Goal: Task Accomplishment & Management: Manage account settings

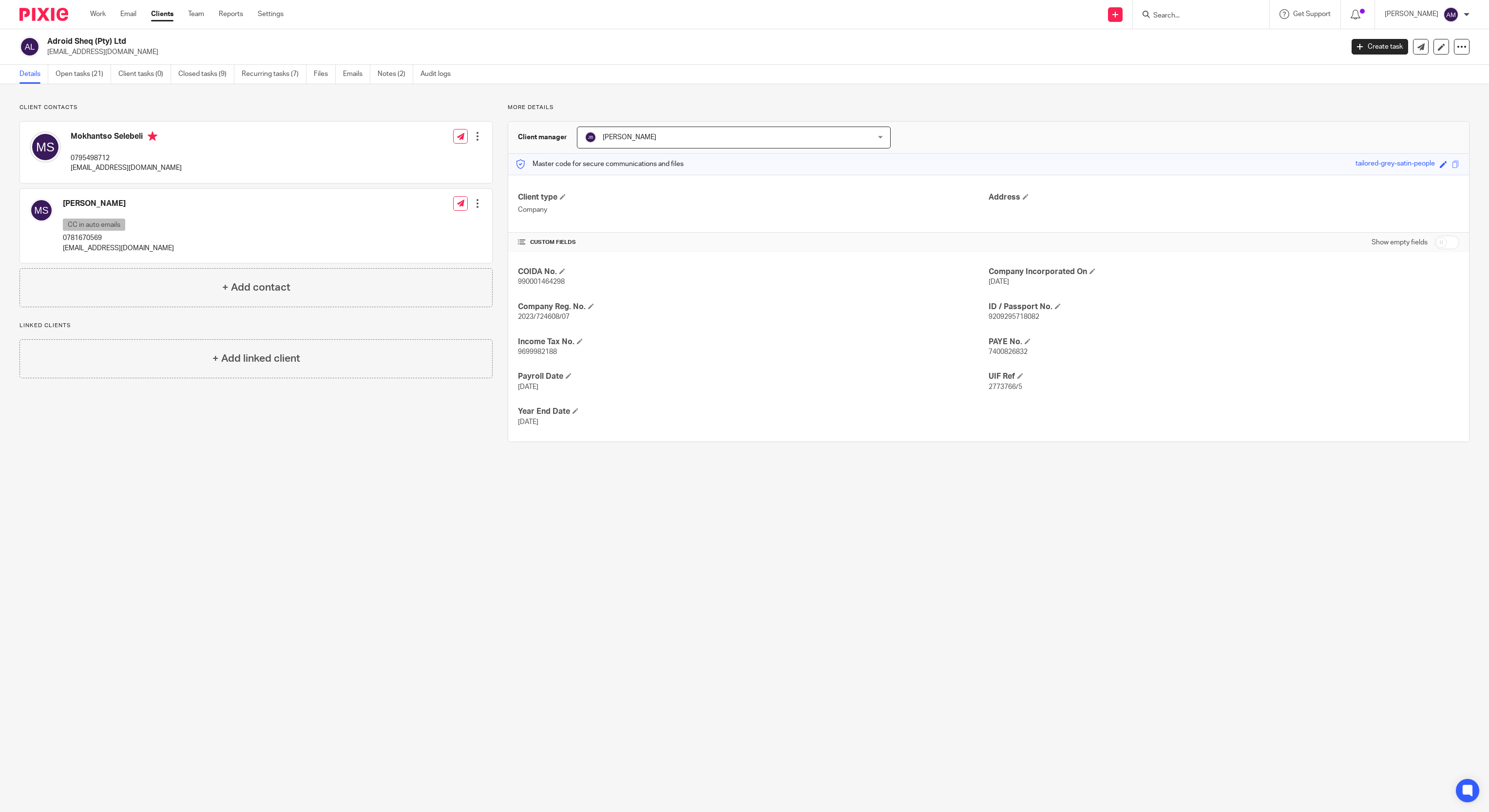
click at [1199, 9] on form at bounding box center [1203, 13] width 104 height 12
click at [1201, 18] on input "Search" at bounding box center [1195, 16] width 88 height 9
type input "nwcc"
click button "submit" at bounding box center [0, 0] width 0 height 0
click at [1196, 46] on link at bounding box center [1254, 42] width 209 height 22
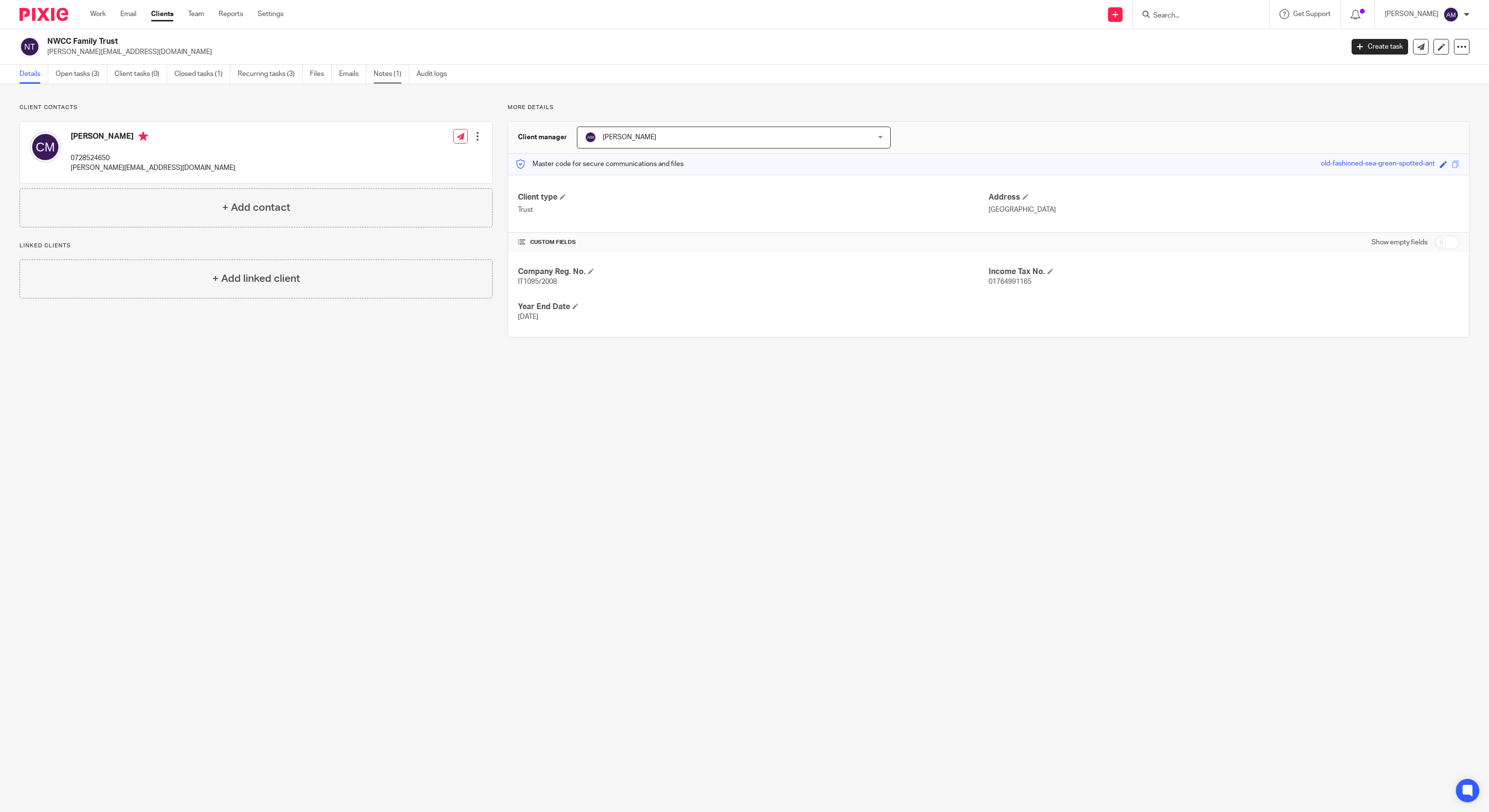
click at [385, 76] on link "Notes (1)" at bounding box center [391, 75] width 36 height 19
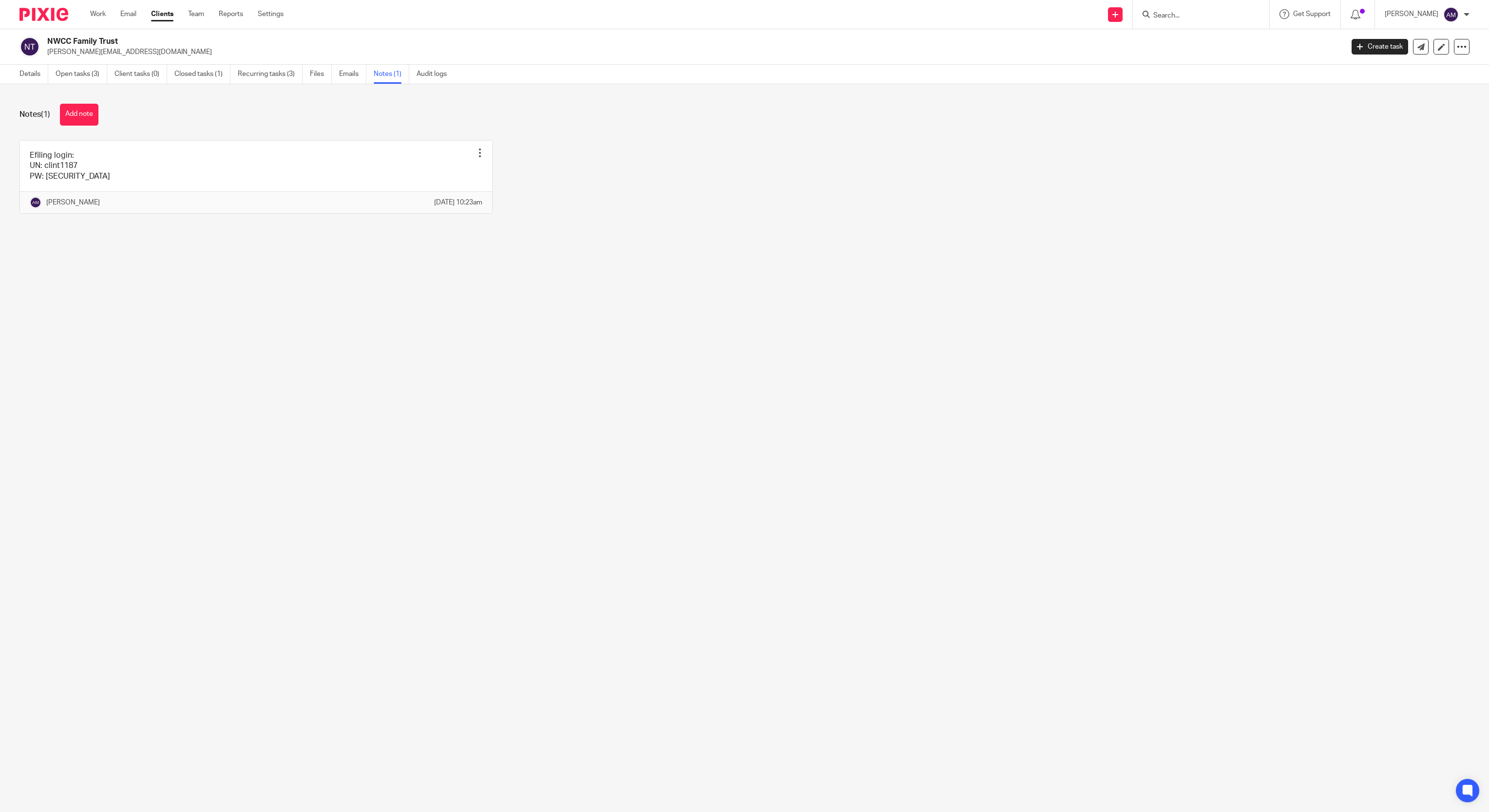
click at [1195, 16] on input "Search" at bounding box center [1195, 16] width 88 height 9
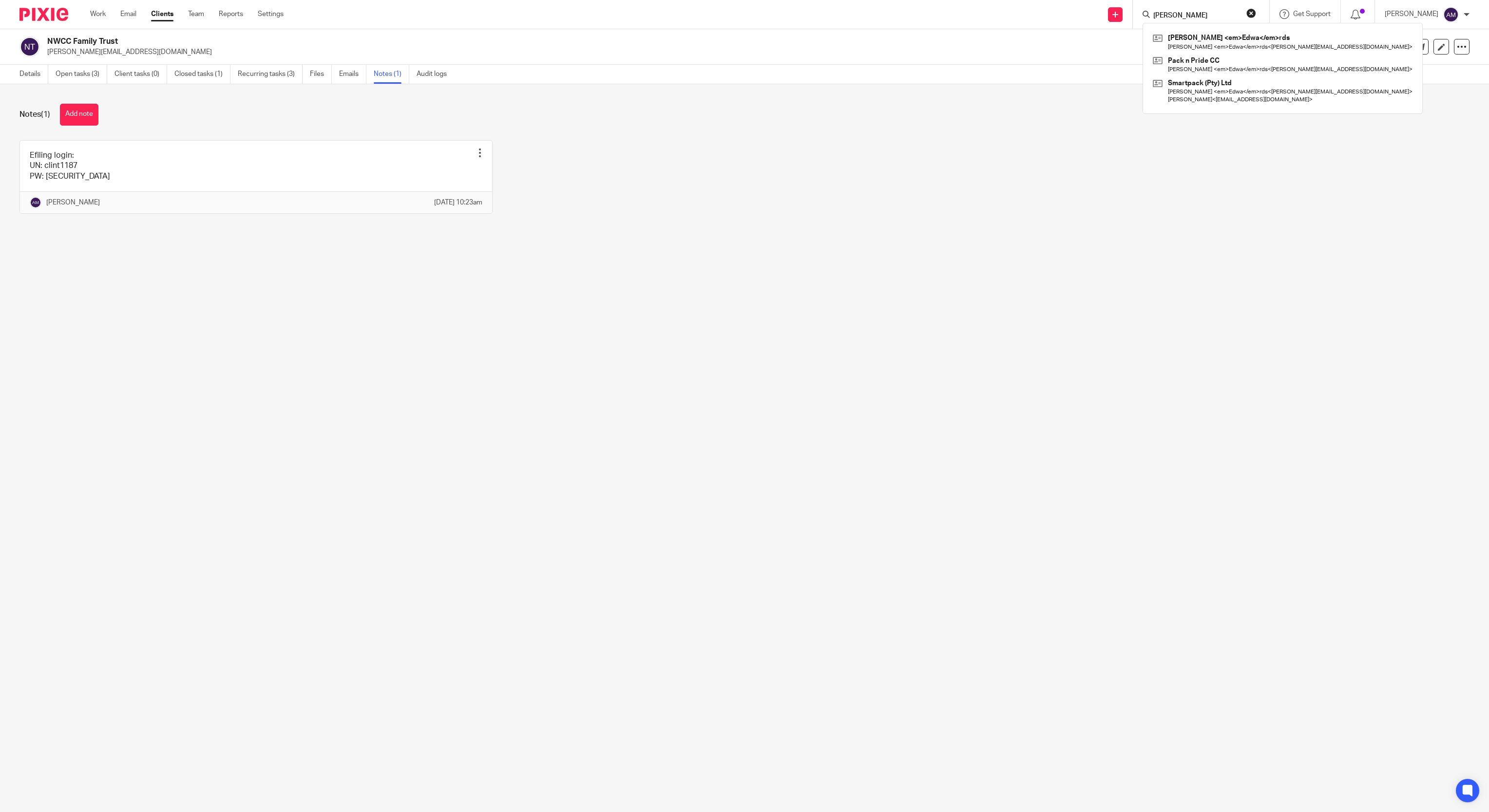
type input "[PERSON_NAME]"
click button "submit" at bounding box center [0, 0] width 0 height 0
click at [1201, 40] on link at bounding box center [1276, 42] width 253 height 22
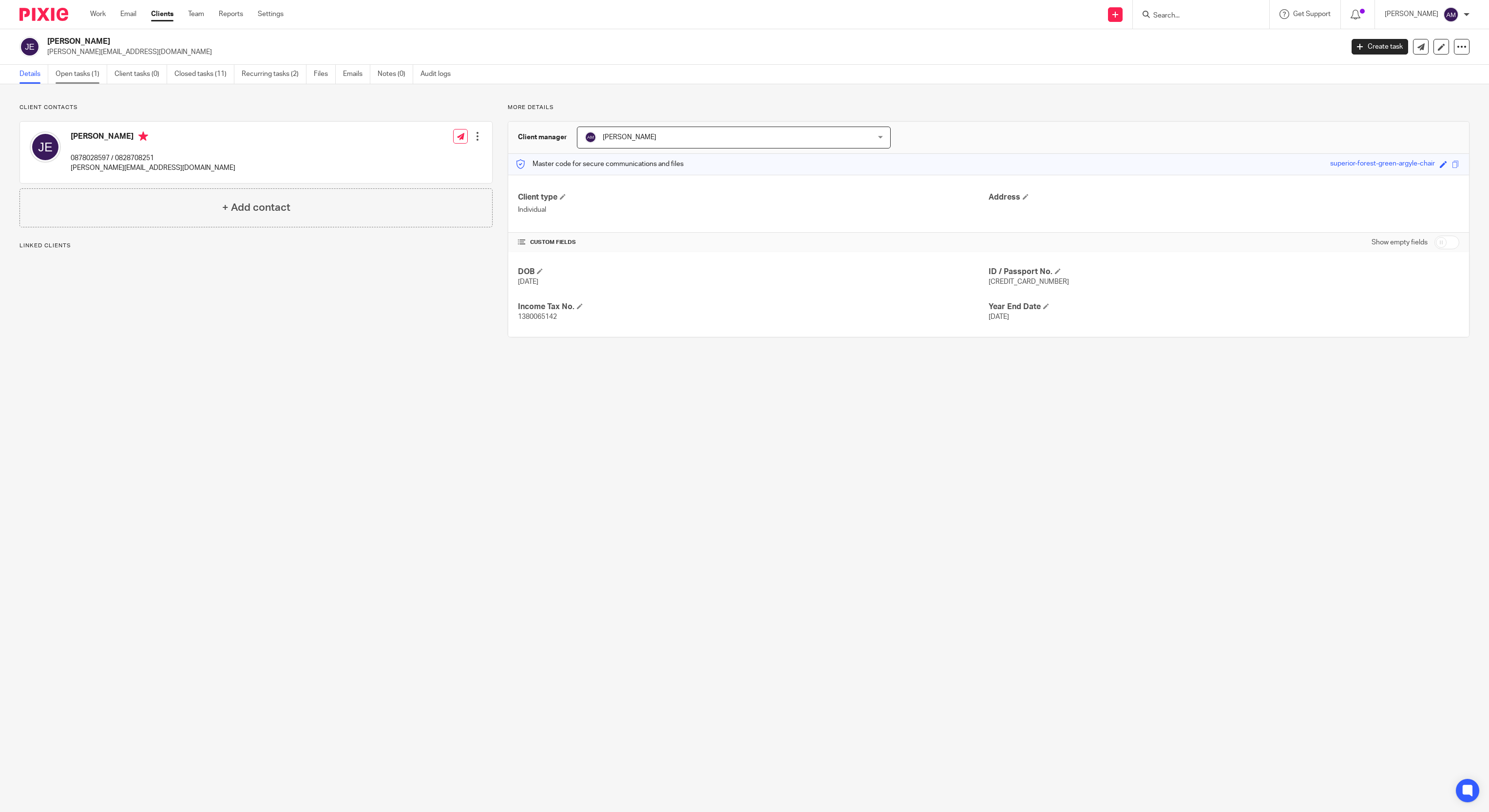
click at [79, 74] on link "Open tasks (1)" at bounding box center [81, 75] width 52 height 19
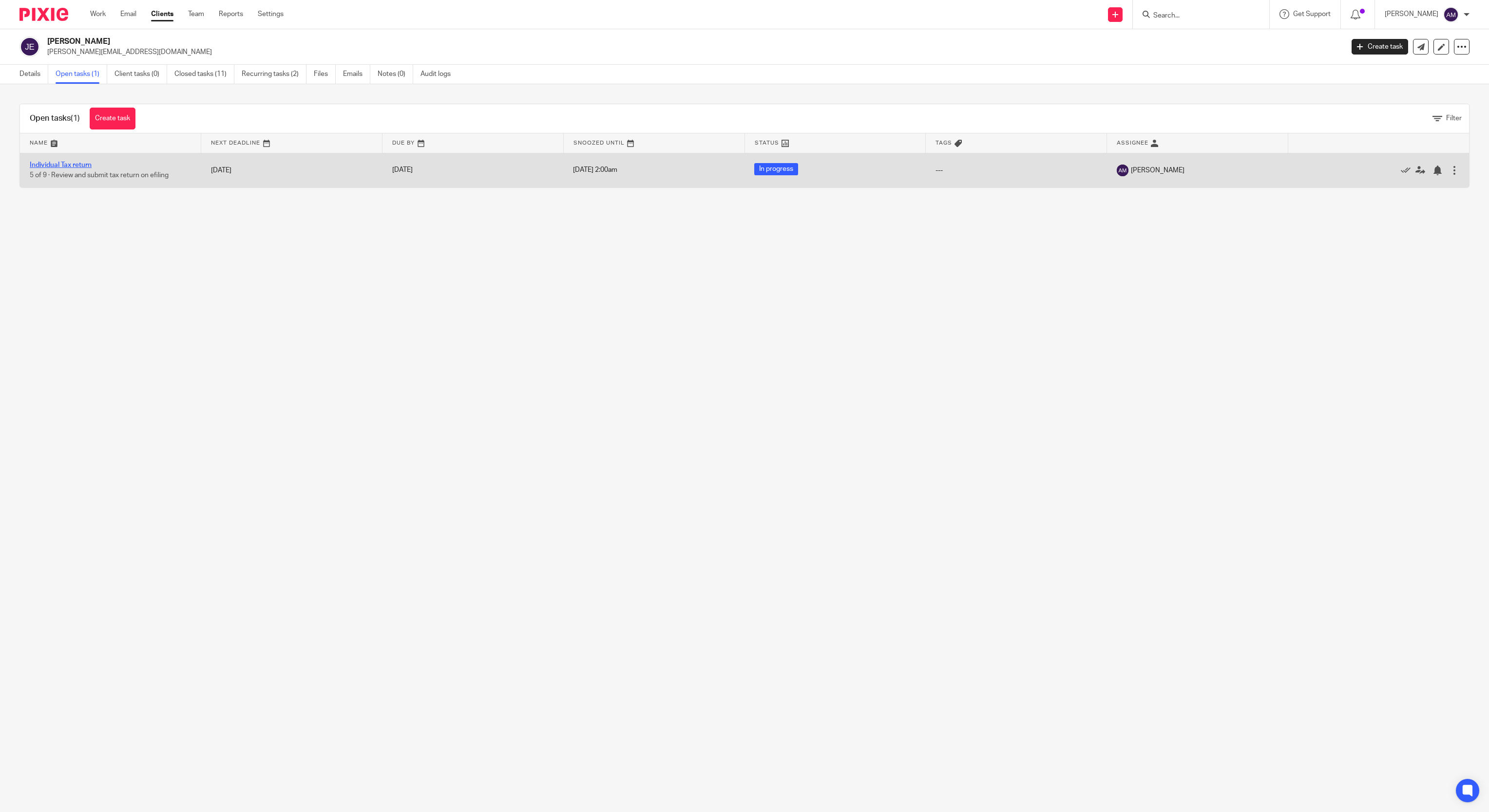
click at [77, 162] on link "Individual Tax return" at bounding box center [60, 165] width 62 height 7
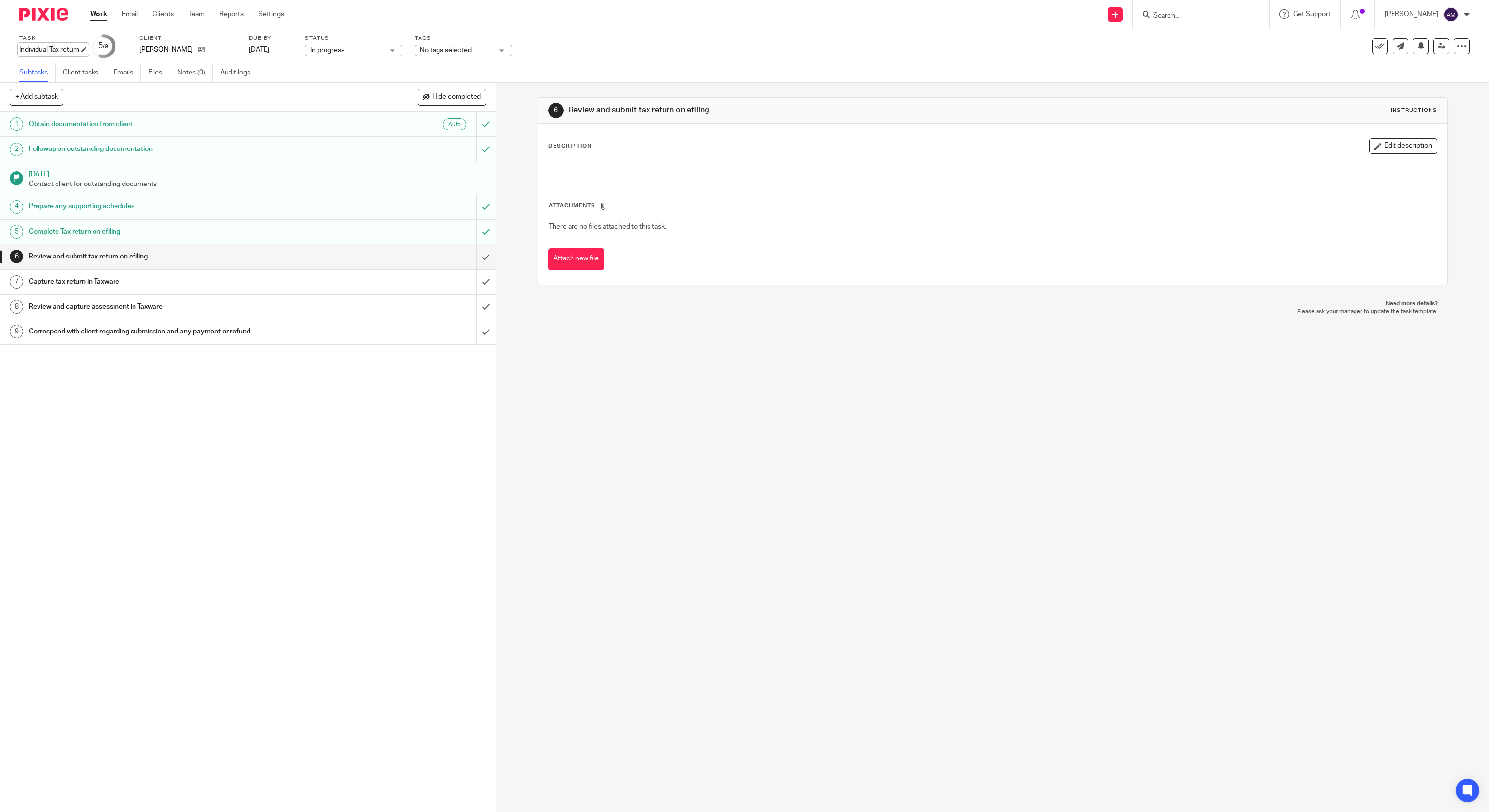
click at [73, 48] on div "Individual Tax return Save Individual Tax return" at bounding box center [50, 49] width 60 height 10
click at [84, 48] on input "Individual Tax return" at bounding box center [91, 50] width 143 height 11
type input "Individual Tax return 2025"
click at [131, 49] on link "Save" at bounding box center [138, 50] width 15 height 10
click at [466, 261] on input "submit" at bounding box center [248, 256] width 496 height 25
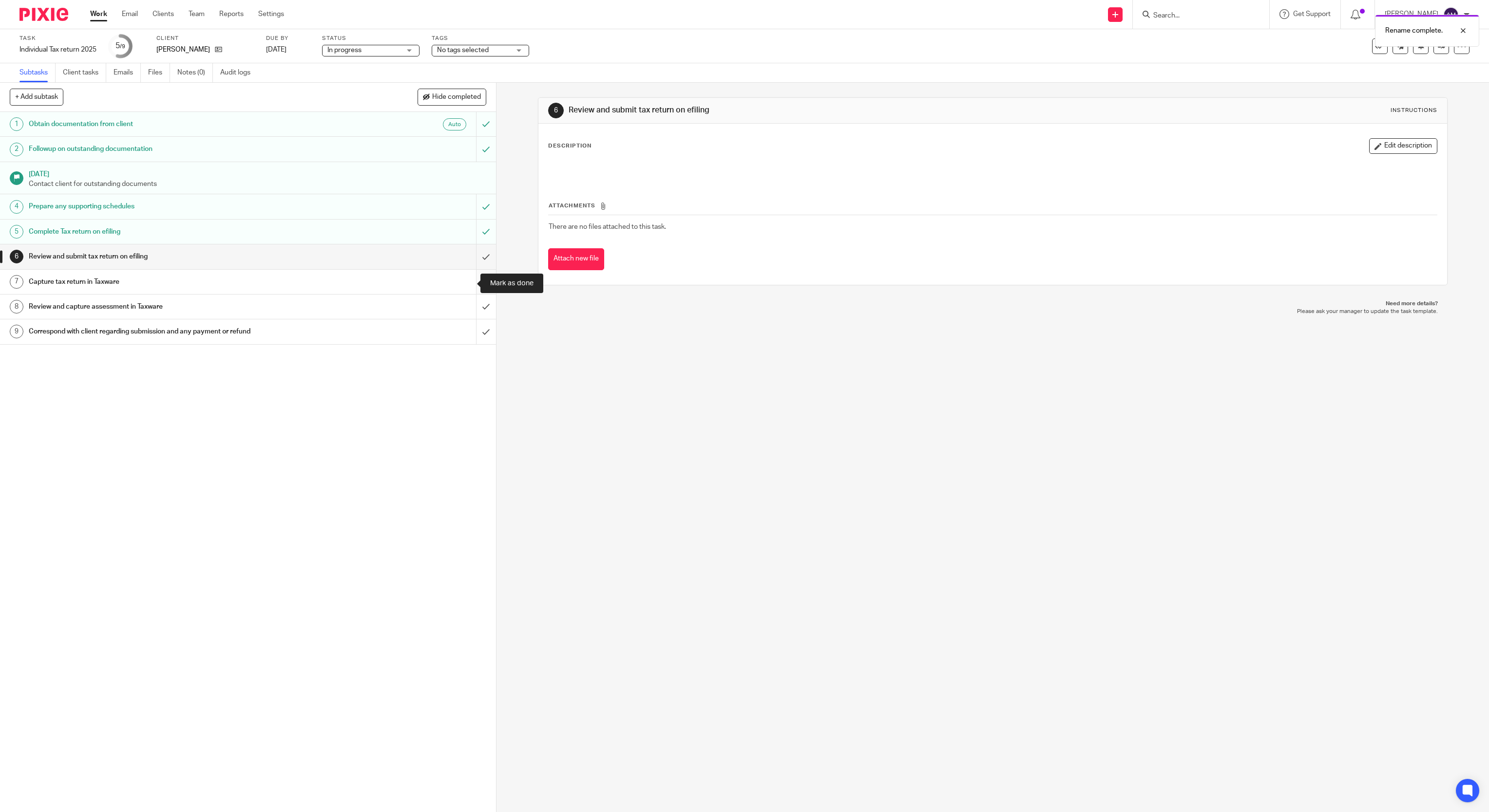
drag, startPoint x: 464, startPoint y: 281, endPoint x: 464, endPoint y: 285, distance: 4.0
click at [464, 282] on input "submit" at bounding box center [248, 282] width 496 height 25
click at [464, 308] on input "submit" at bounding box center [248, 307] width 496 height 25
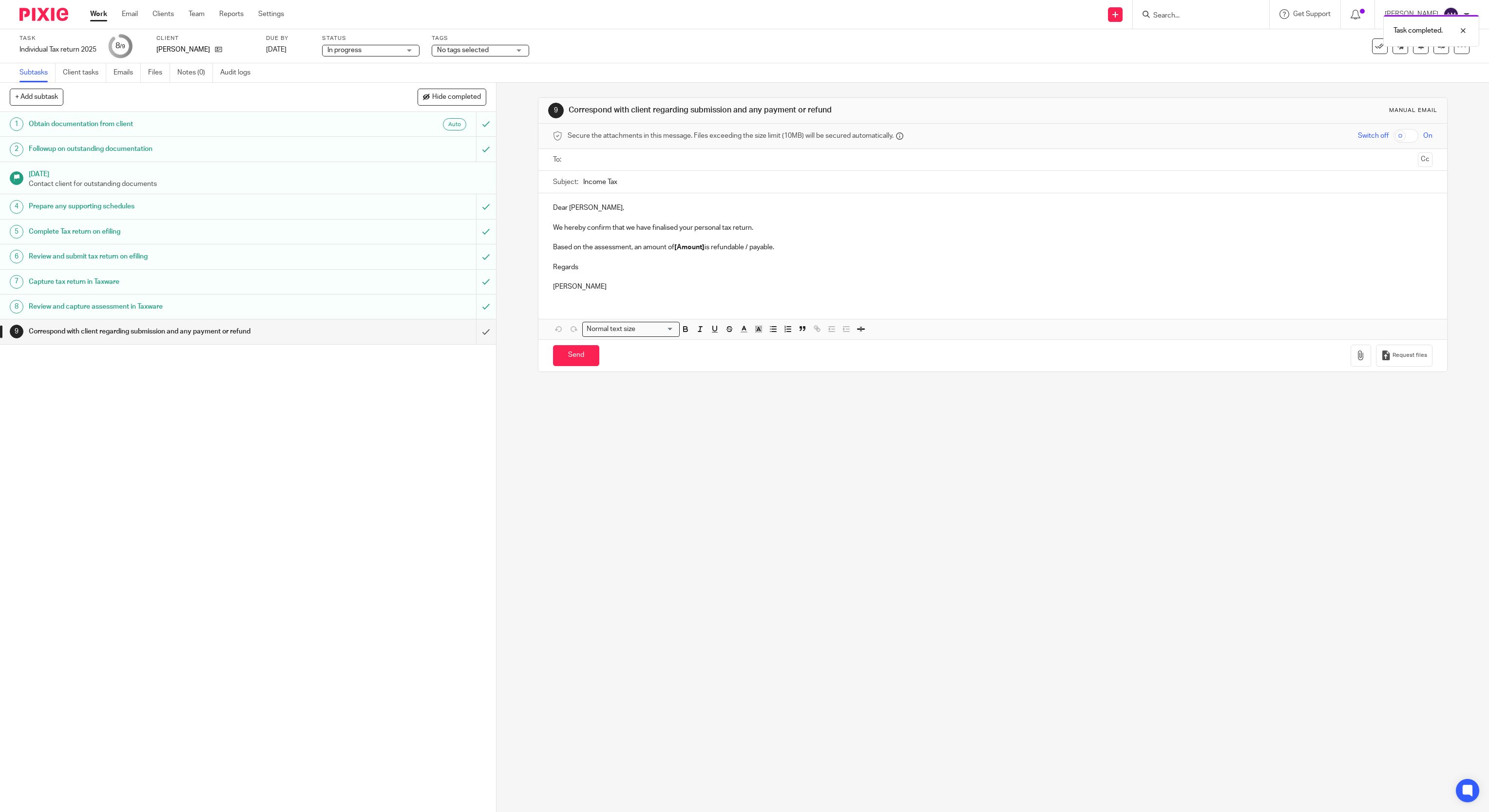
click at [603, 162] on input "text" at bounding box center [992, 160] width 842 height 11
click at [647, 182] on input "Income Tax" at bounding box center [1007, 185] width 850 height 22
type input "Income Tax 2025"
drag, startPoint x: 671, startPoint y: 251, endPoint x: 700, endPoint y: 251, distance: 29.0
click at [700, 251] on strong "[Amount]" at bounding box center [689, 249] width 30 height 7
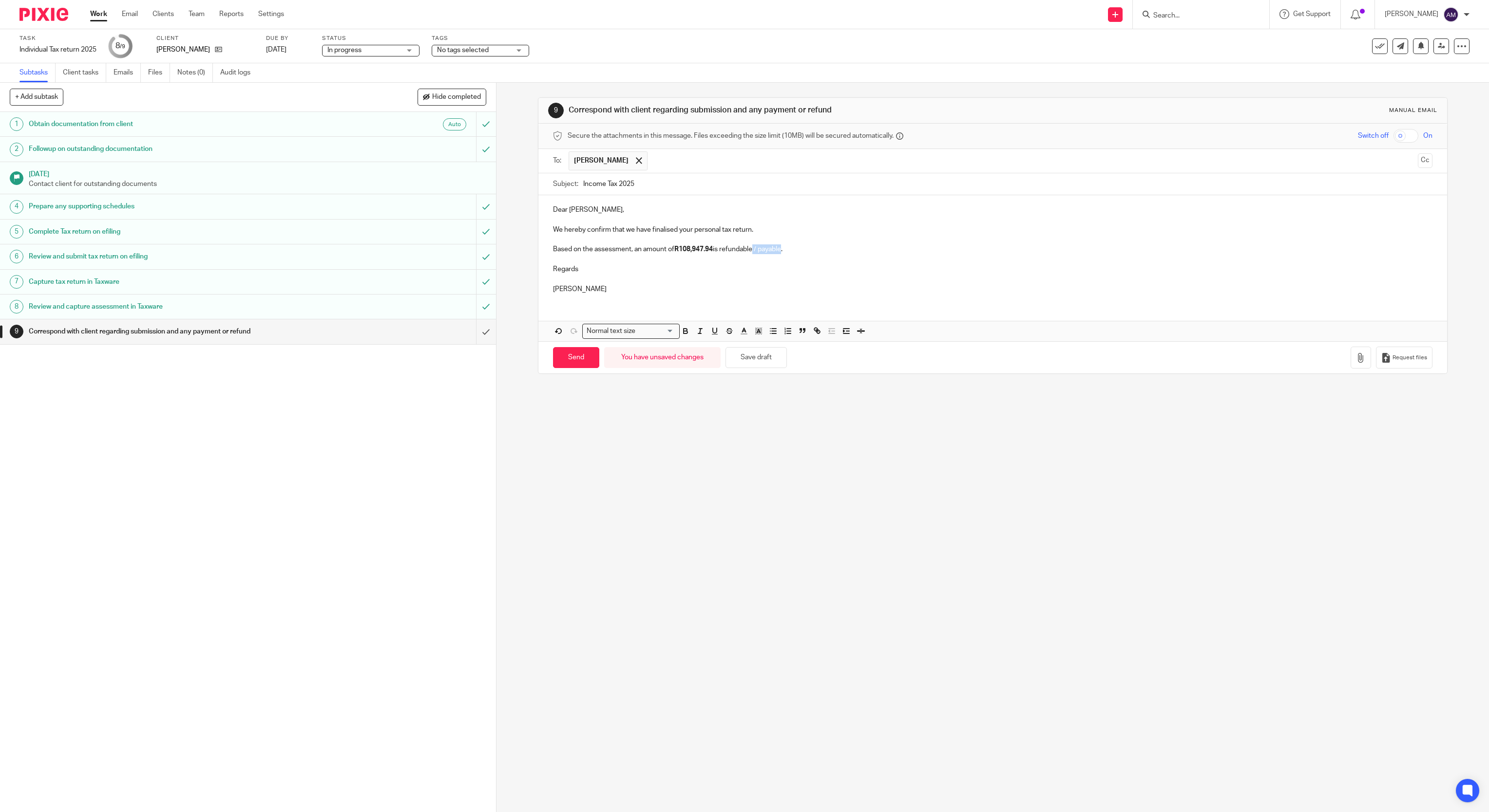
drag, startPoint x: 751, startPoint y: 253, endPoint x: 780, endPoint y: 253, distance: 29.0
click at [780, 253] on p "Based on the assessment, an amount of R108,947.94 is refundable / payable." at bounding box center [992, 249] width 880 height 10
click at [577, 362] on input "Send" at bounding box center [576, 358] width 46 height 21
type input "Sent"
click at [1175, 12] on div "Message sent." at bounding box center [1111, 28] width 735 height 37
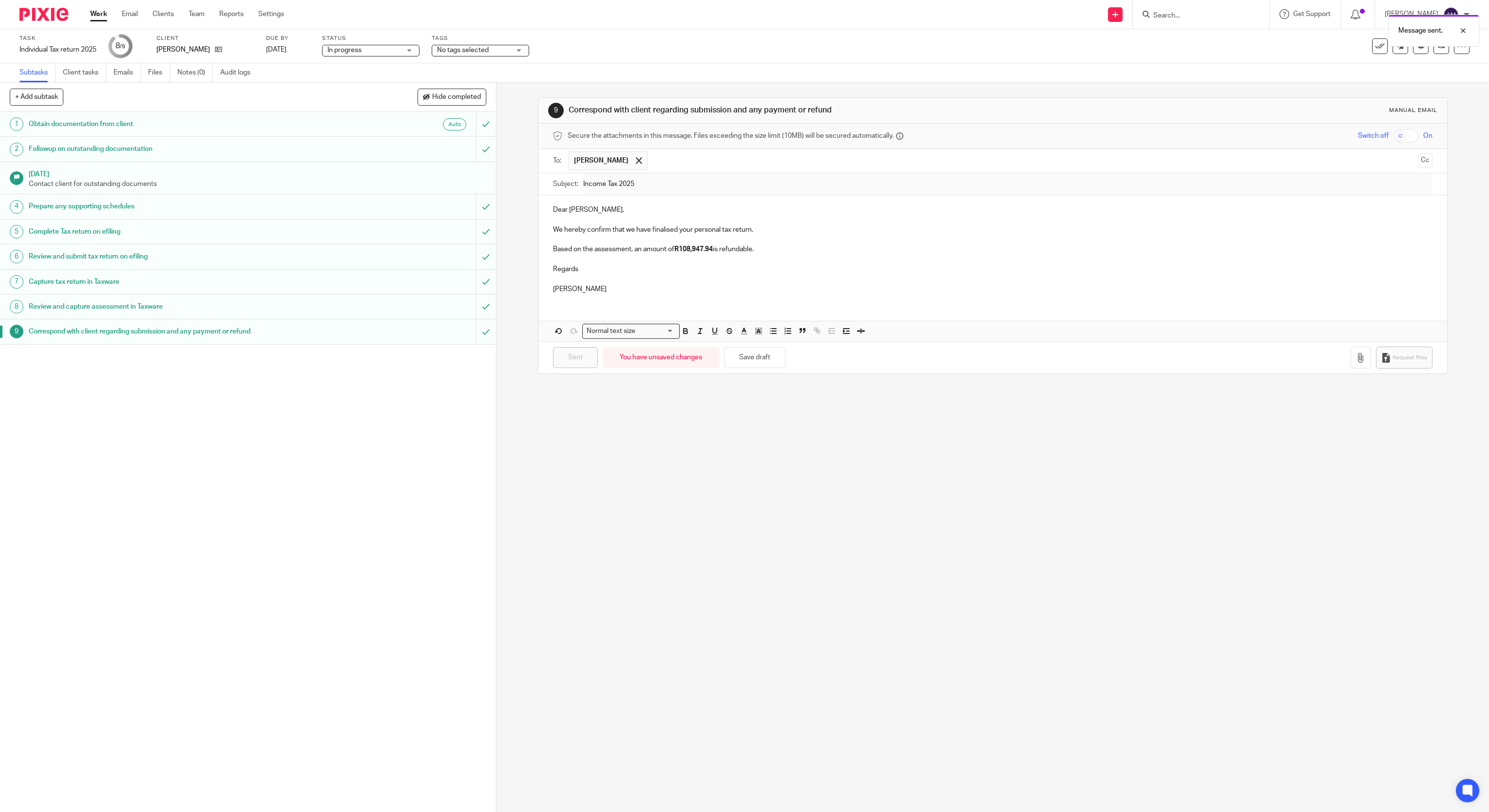
click at [1209, 16] on div "Message sent." at bounding box center [1111, 28] width 735 height 37
click at [1187, 12] on input "Search" at bounding box center [1195, 16] width 88 height 9
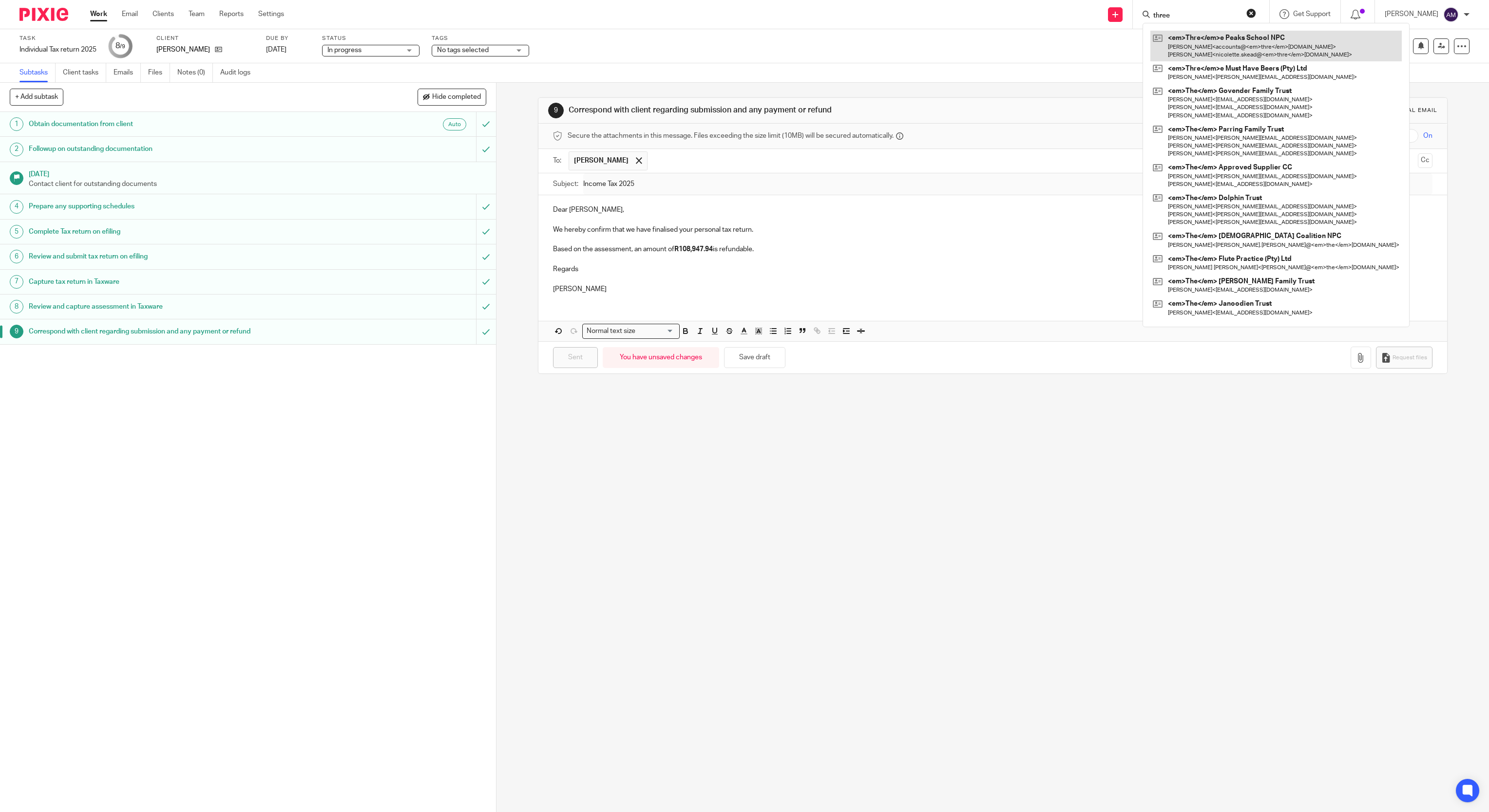
type input "three"
click at [1207, 45] on link at bounding box center [1276, 46] width 251 height 30
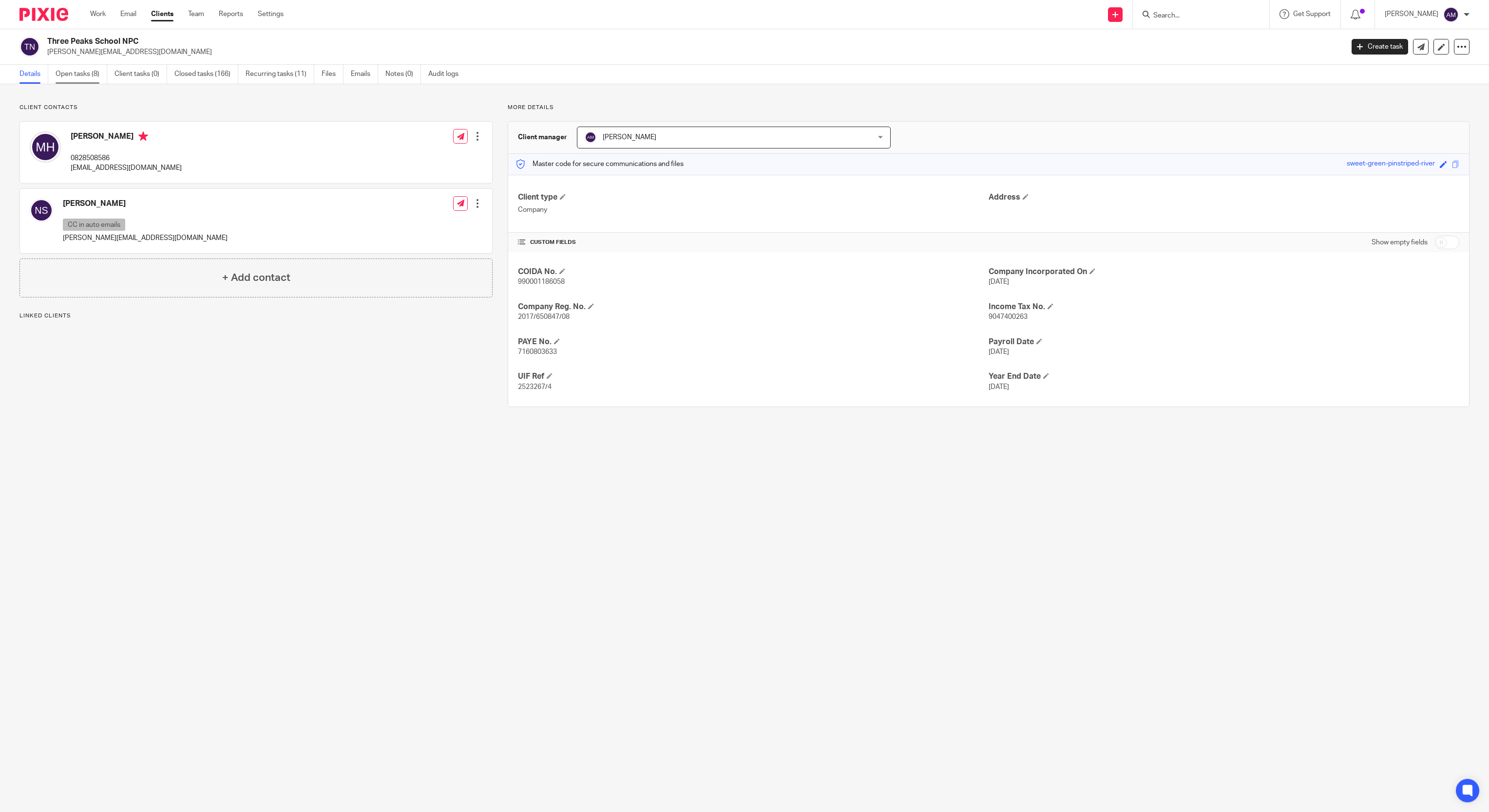
click at [82, 74] on link "Open tasks (8)" at bounding box center [81, 75] width 52 height 19
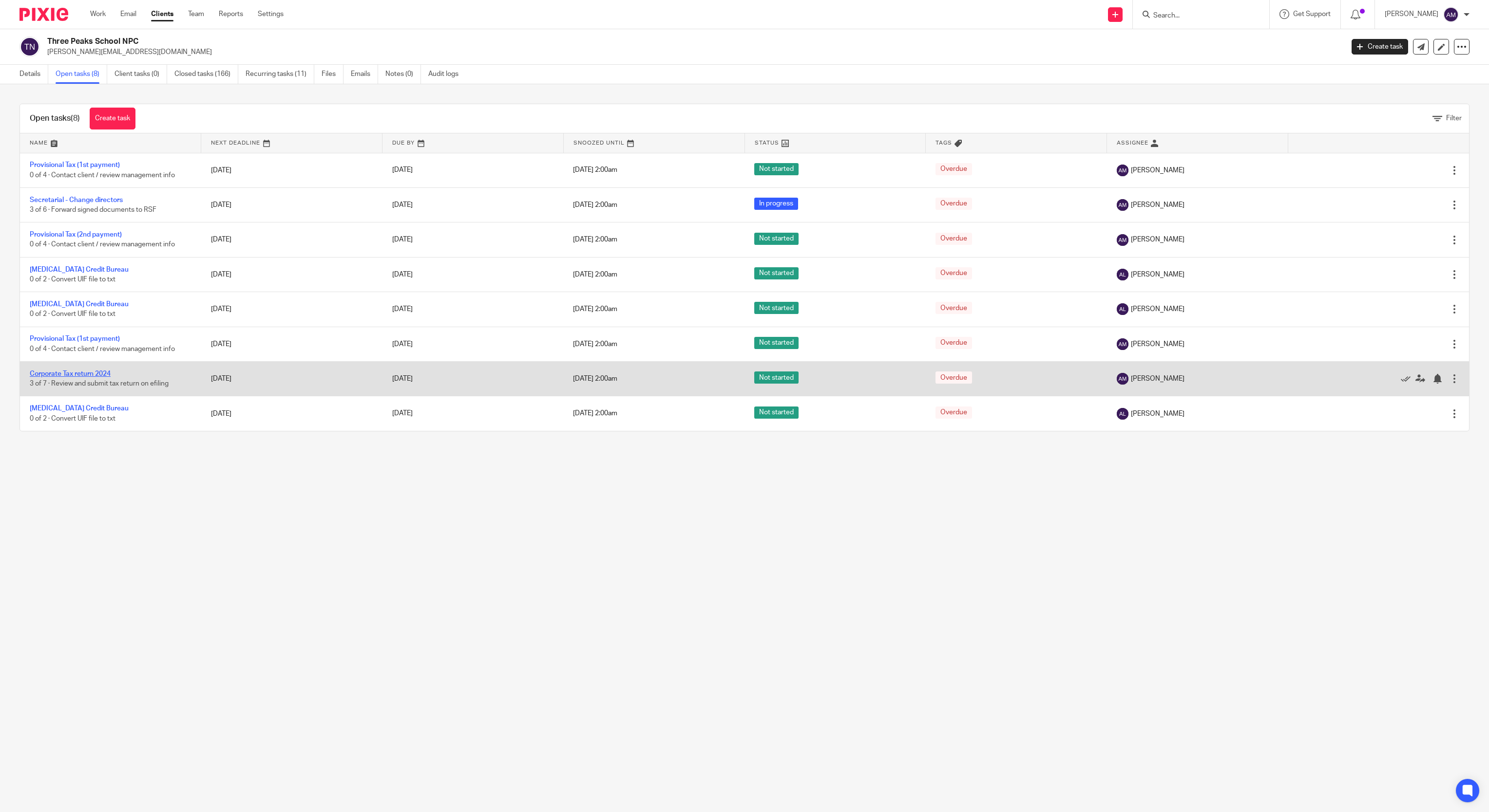
click at [101, 376] on link "Corporate Tax return 2024" at bounding box center [70, 373] width 81 height 7
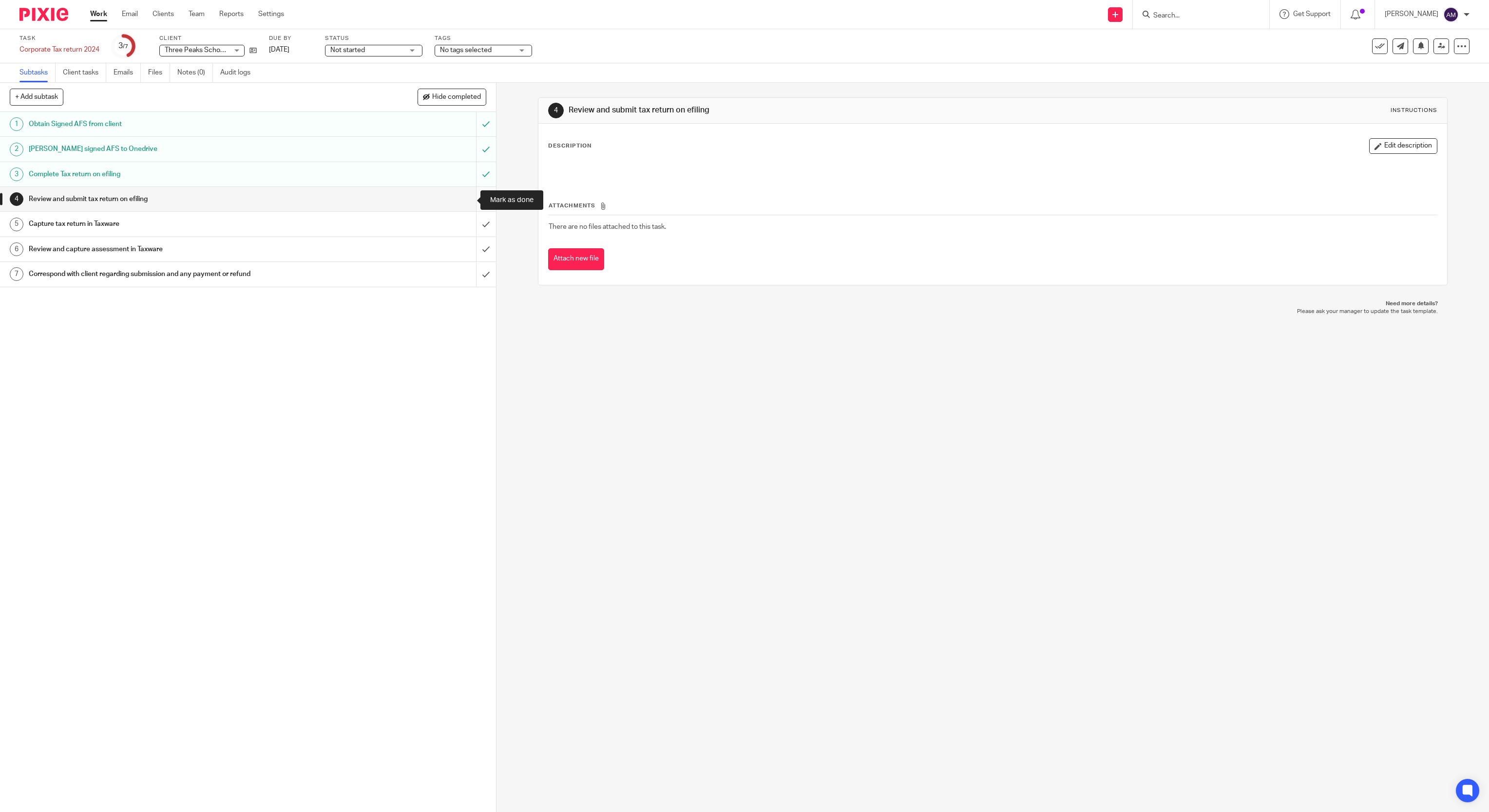
click at [462, 197] on input "submit" at bounding box center [248, 199] width 496 height 25
click at [464, 228] on input "submit" at bounding box center [248, 224] width 496 height 25
click at [464, 249] on input "submit" at bounding box center [248, 249] width 496 height 25
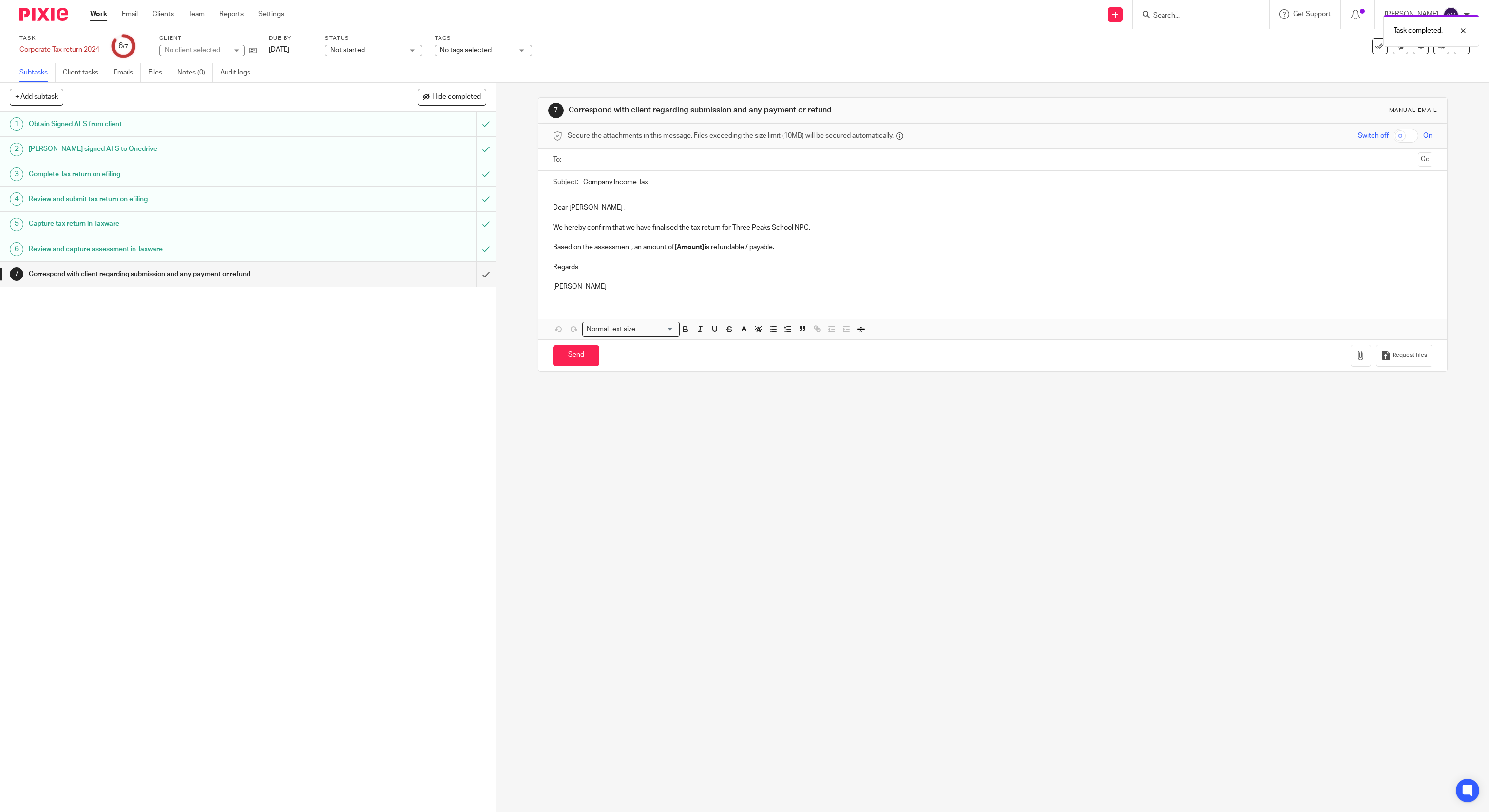
click at [612, 156] on input "text" at bounding box center [992, 160] width 842 height 11
click at [669, 188] on input "Company Income Tax" at bounding box center [1007, 185] width 850 height 22
type input "Company Income Tax 2024"
drag, startPoint x: 631, startPoint y: 251, endPoint x: 747, endPoint y: 253, distance: 116.0
click at [747, 253] on p "Based on the assessment, an amount of [Amount] is refundable / payable." at bounding box center [992, 249] width 880 height 10
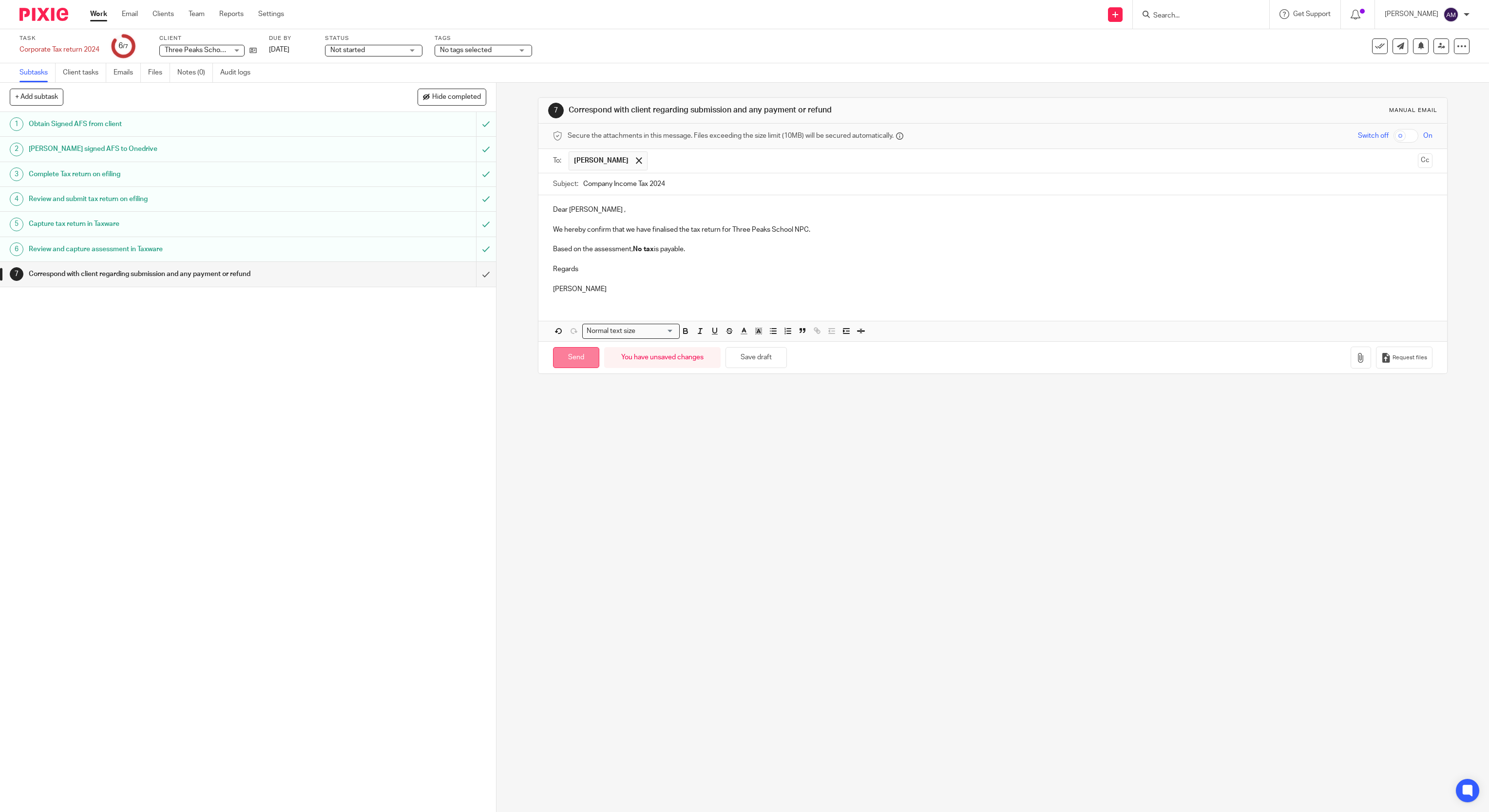
click at [574, 363] on input "Send" at bounding box center [576, 358] width 46 height 21
type input "Sent"
click at [1207, 13] on input "Search" at bounding box center [1195, 16] width 88 height 9
type input "reach"
click at [1214, 43] on link at bounding box center [1233, 42] width 165 height 22
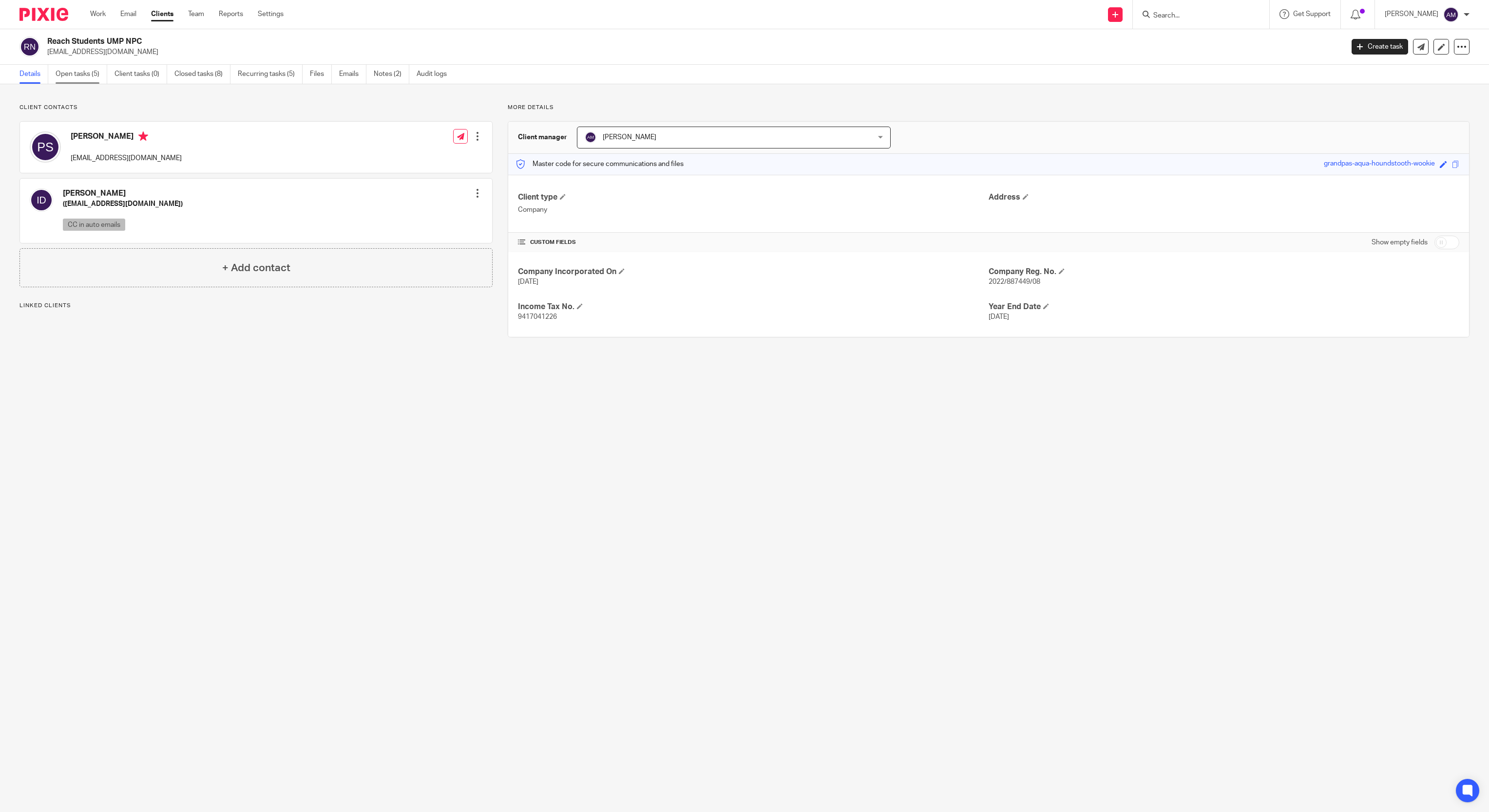
click at [86, 71] on link "Open tasks (5)" at bounding box center [81, 75] width 52 height 19
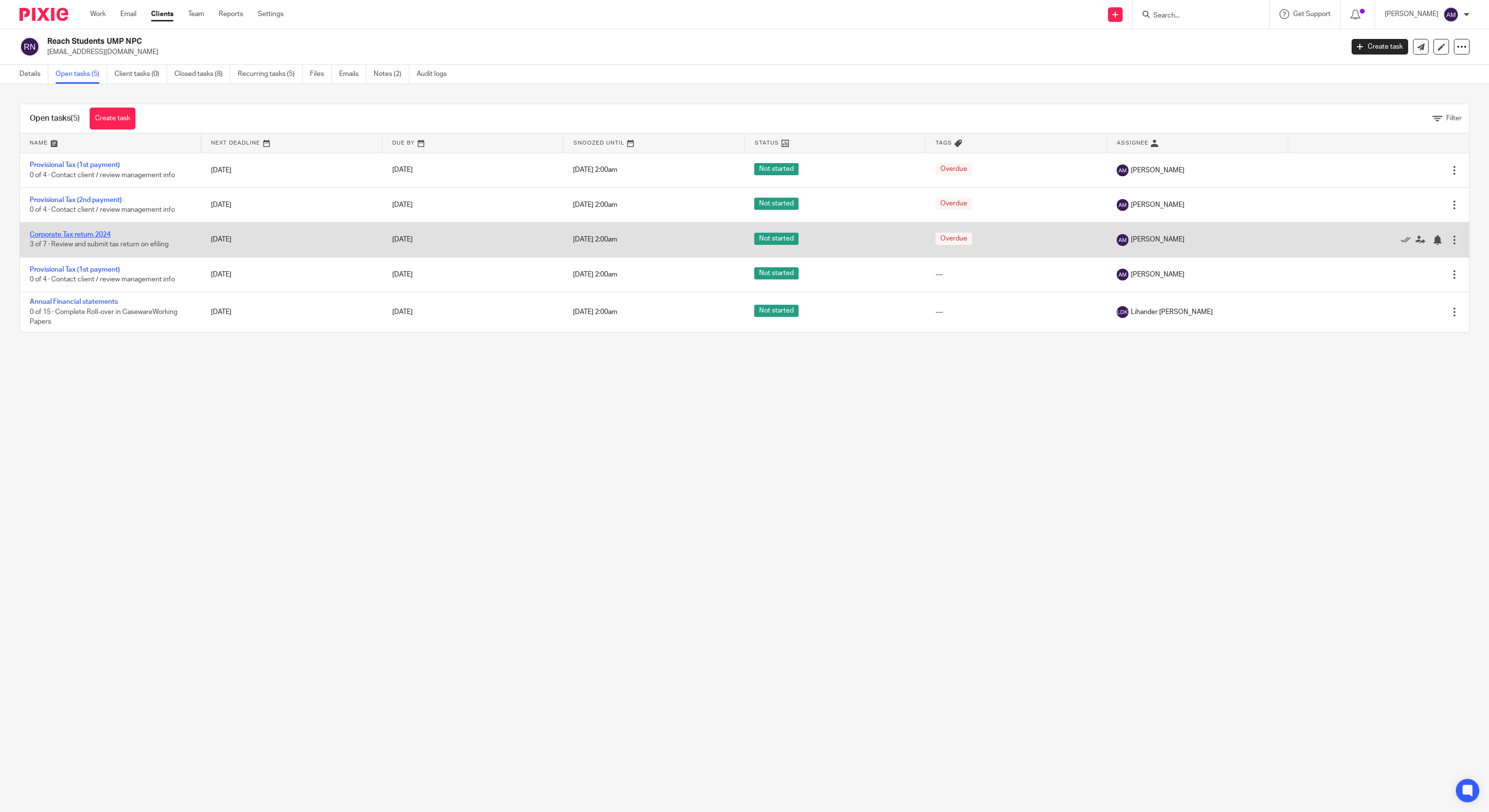
click at [98, 238] on link "Corporate Tax return 2024" at bounding box center [70, 235] width 81 height 7
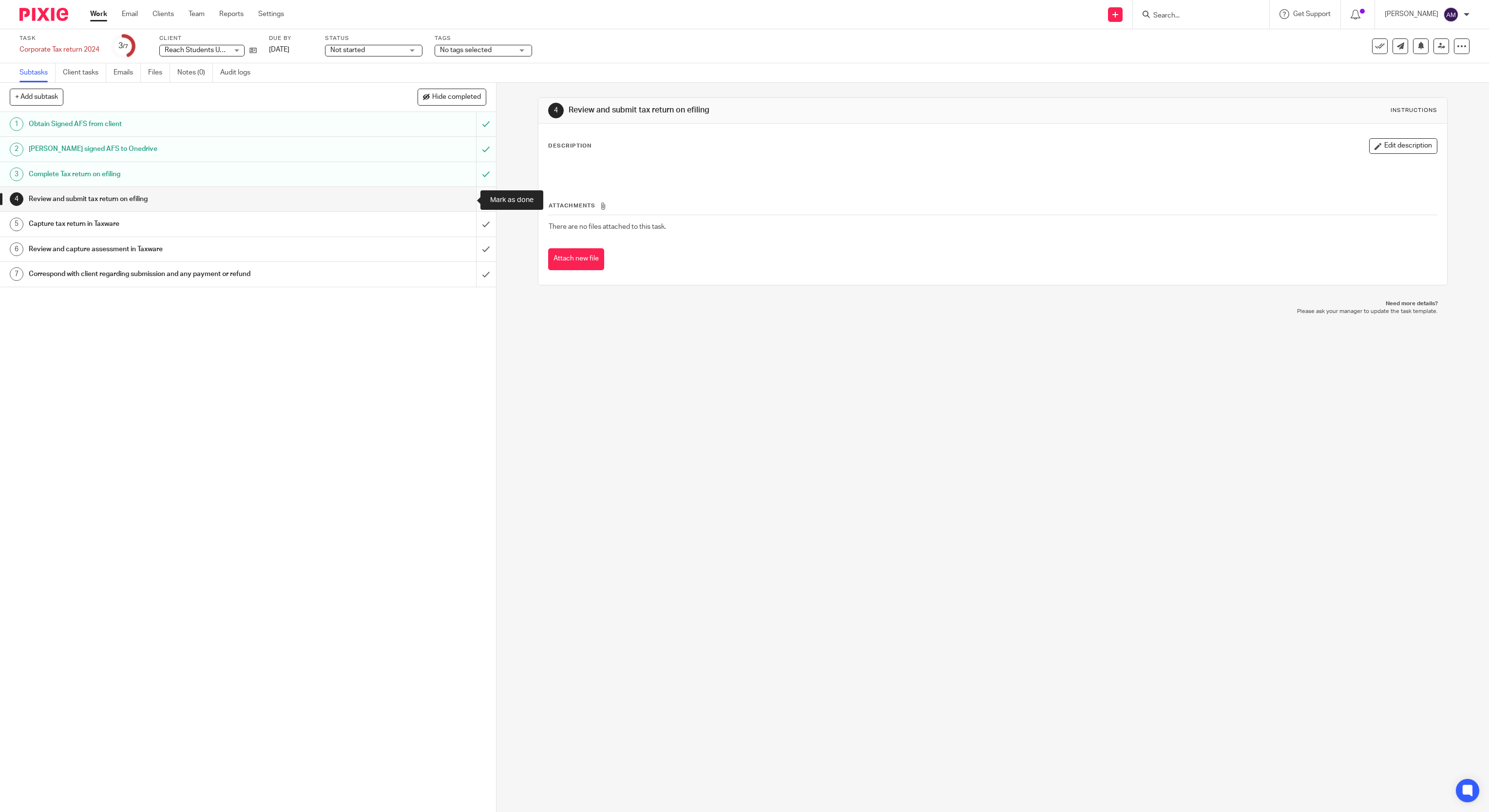
click at [462, 198] on input "submit" at bounding box center [248, 199] width 496 height 25
click at [464, 227] on input "submit" at bounding box center [248, 224] width 496 height 25
click at [464, 253] on input "submit" at bounding box center [248, 249] width 496 height 25
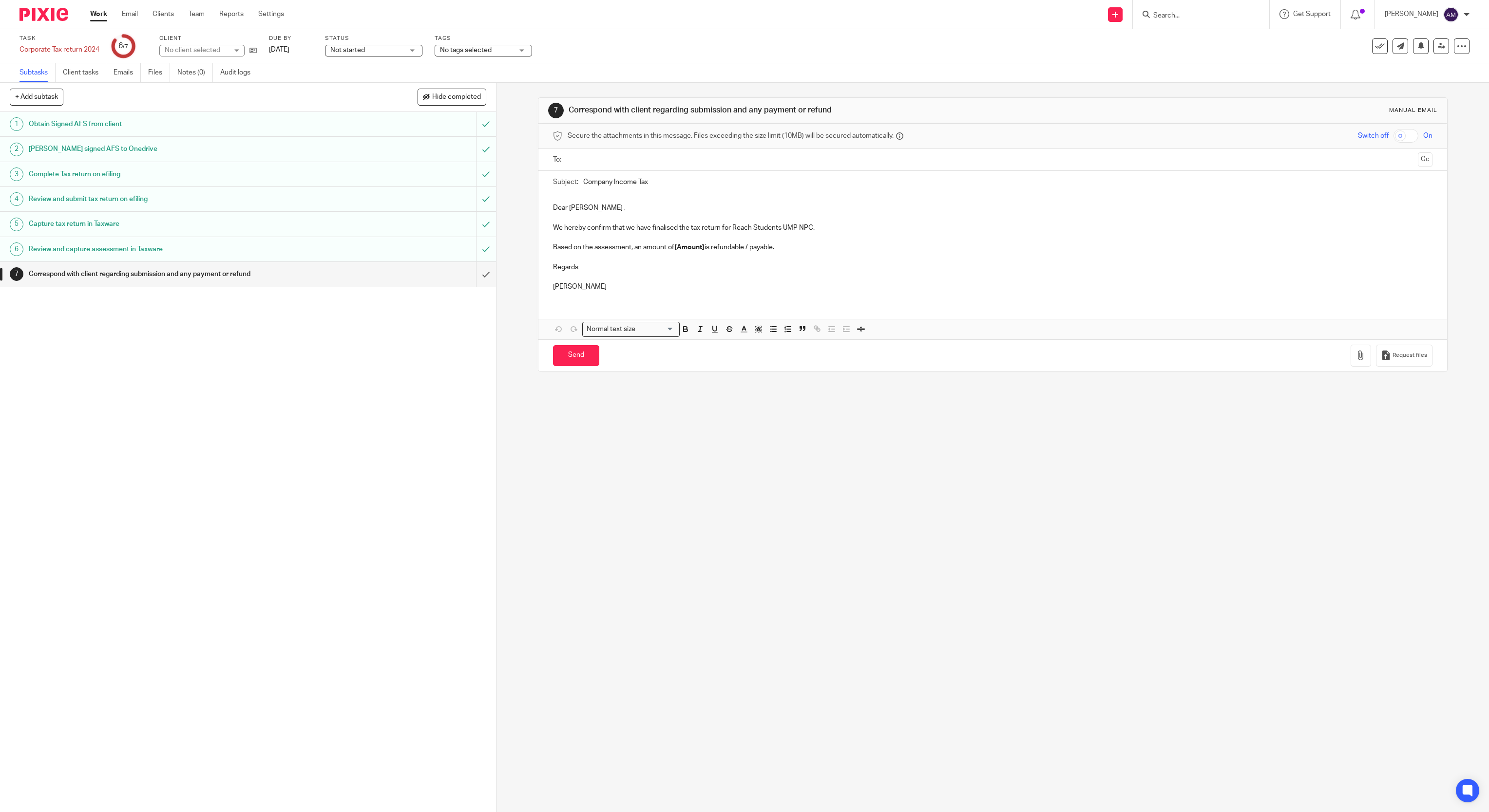
click at [603, 159] on input "text" at bounding box center [992, 160] width 842 height 11
click at [682, 190] on input "Company Income Tax" at bounding box center [1007, 185] width 850 height 22
type input "Company Income Tax 2024"
drag, startPoint x: 578, startPoint y: 249, endPoint x: 627, endPoint y: 251, distance: 49.0
click at [627, 251] on p "Based on the assessment, an amount of [Amount] is refundable / payable." at bounding box center [992, 249] width 880 height 10
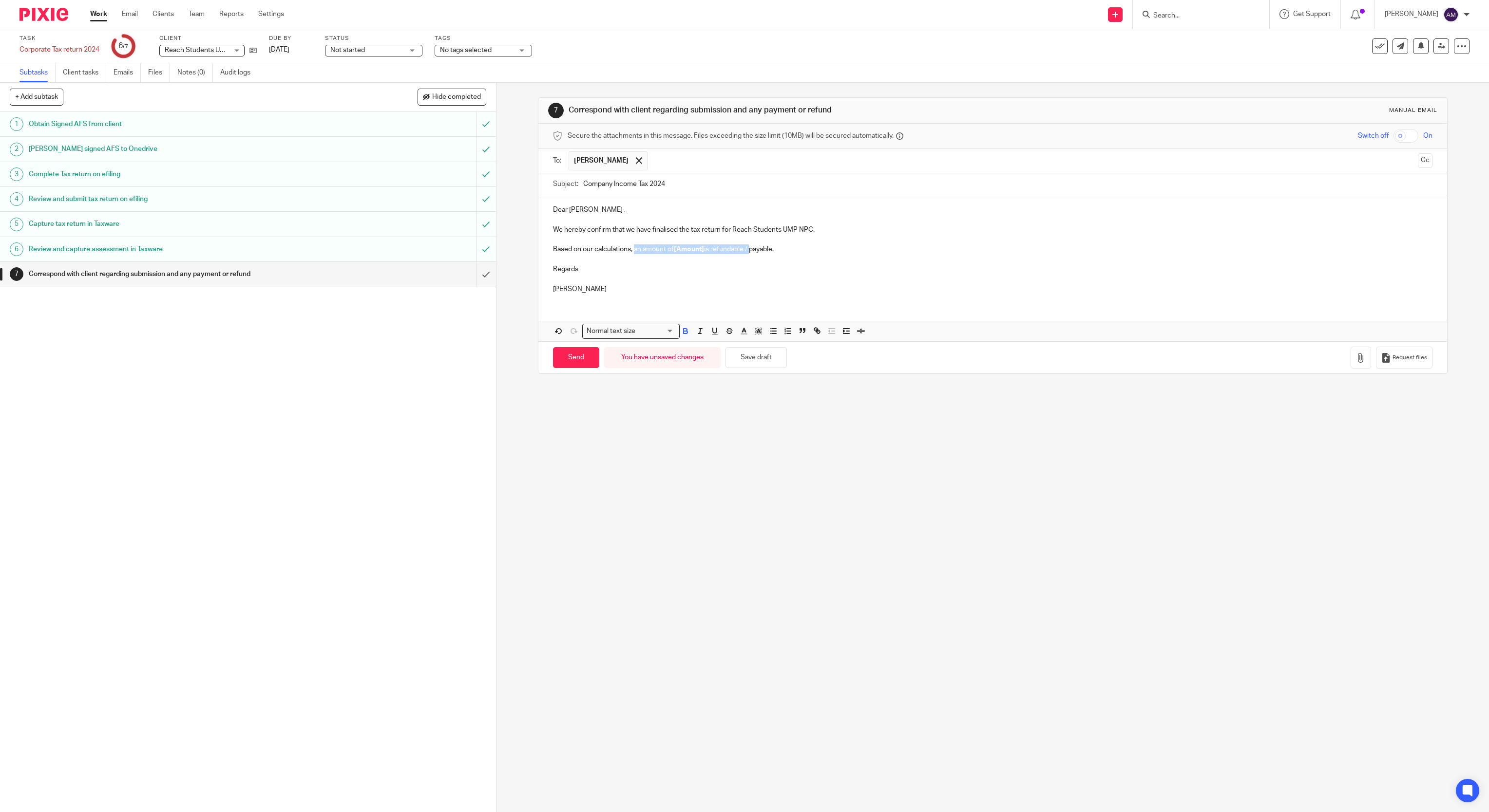
drag, startPoint x: 628, startPoint y: 251, endPoint x: 749, endPoint y: 251, distance: 121.0
click at [749, 251] on p "Based on our calculations, an amount of [Amount] is refundable / payable." at bounding box center [992, 249] width 880 height 10
click at [576, 363] on input "Send" at bounding box center [576, 358] width 46 height 21
type input "Sent"
click at [1201, 12] on input "Search" at bounding box center [1195, 16] width 88 height 9
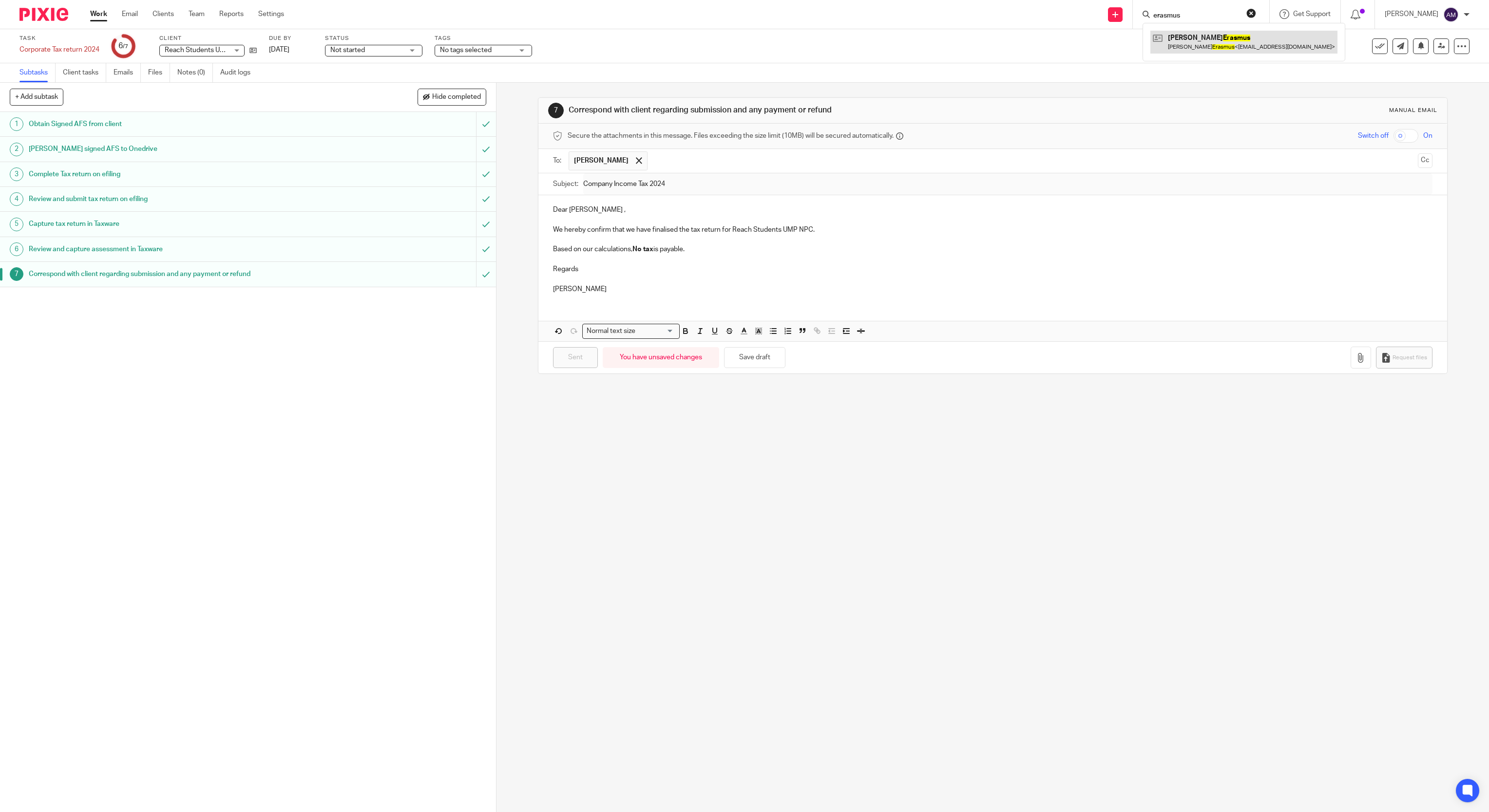
type input "erasmus"
click at [1210, 36] on link at bounding box center [1244, 42] width 187 height 22
click at [1211, 44] on link at bounding box center [1244, 42] width 187 height 22
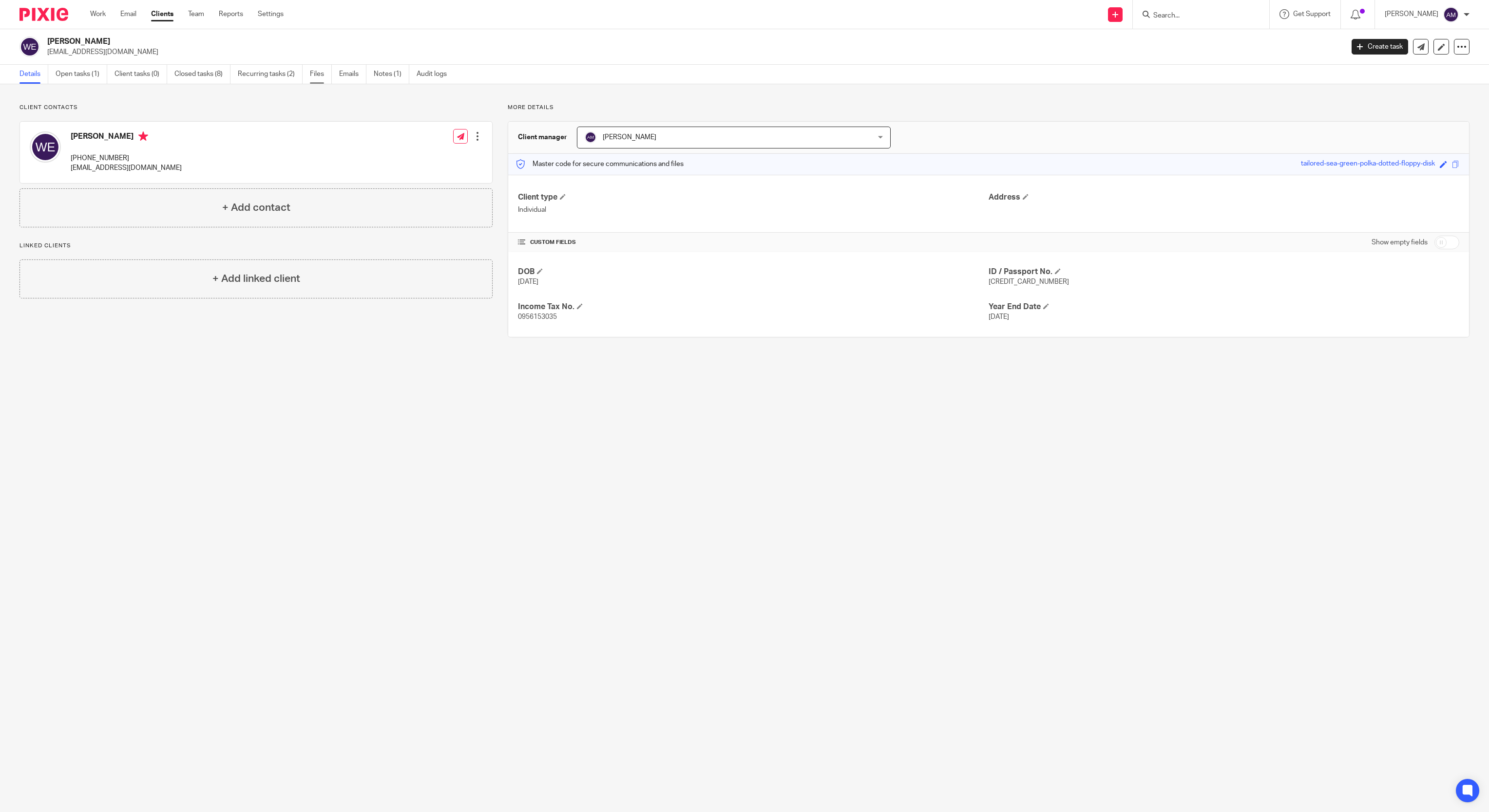
click at [321, 75] on link "Files" at bounding box center [321, 75] width 22 height 19
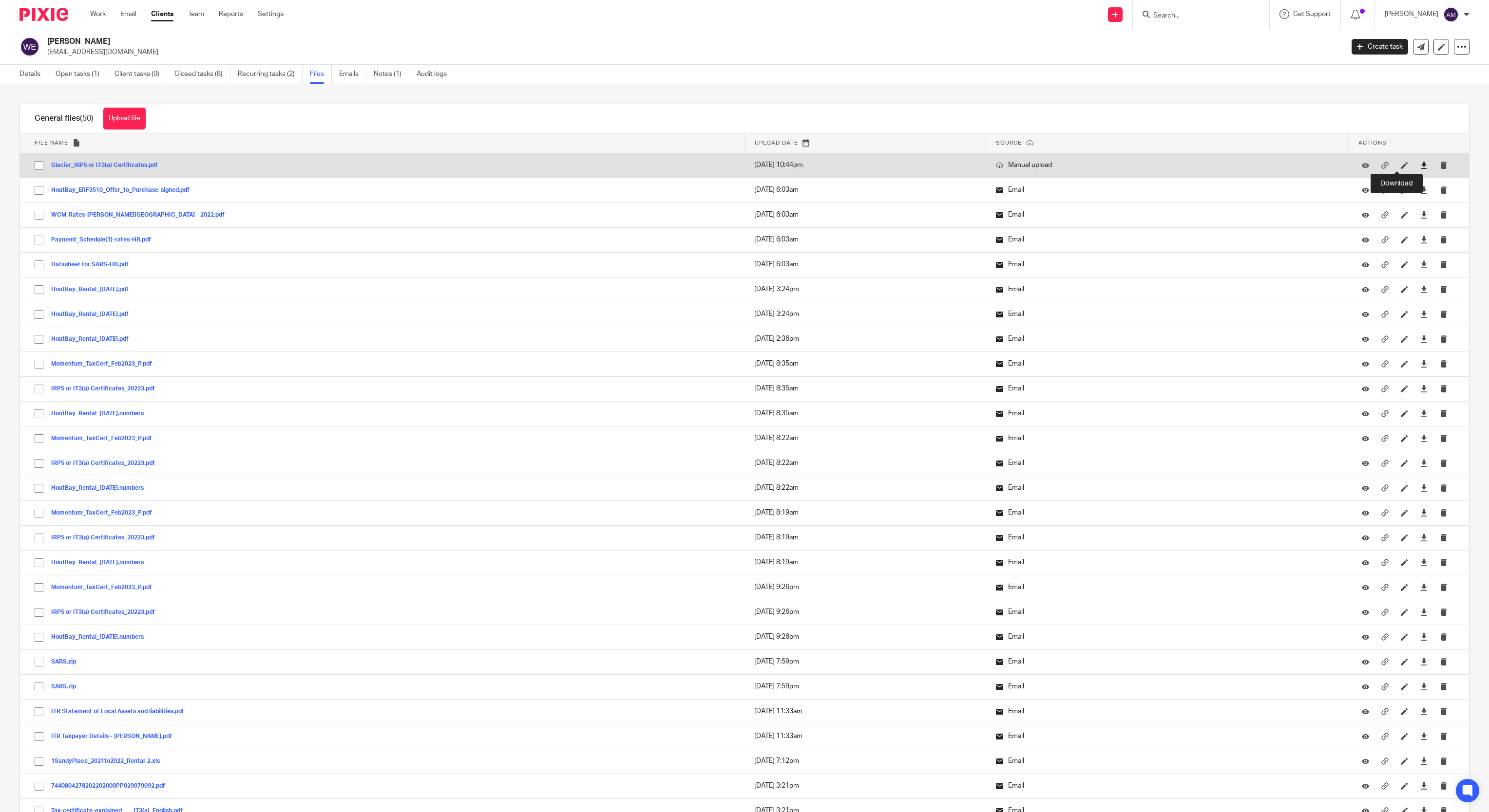
click at [1420, 166] on icon at bounding box center [1423, 165] width 7 height 7
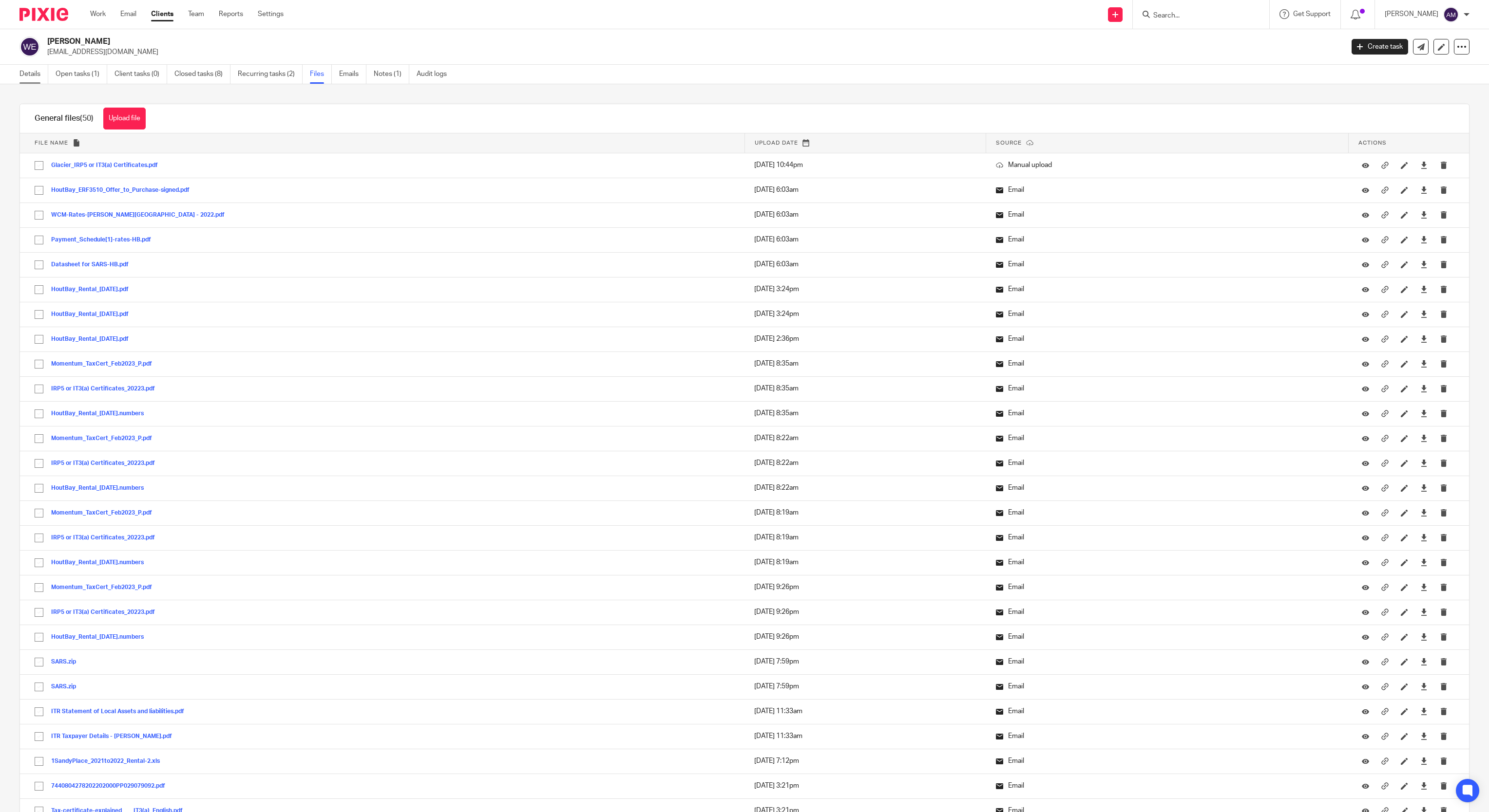
click at [32, 75] on link "Details" at bounding box center [34, 75] width 29 height 19
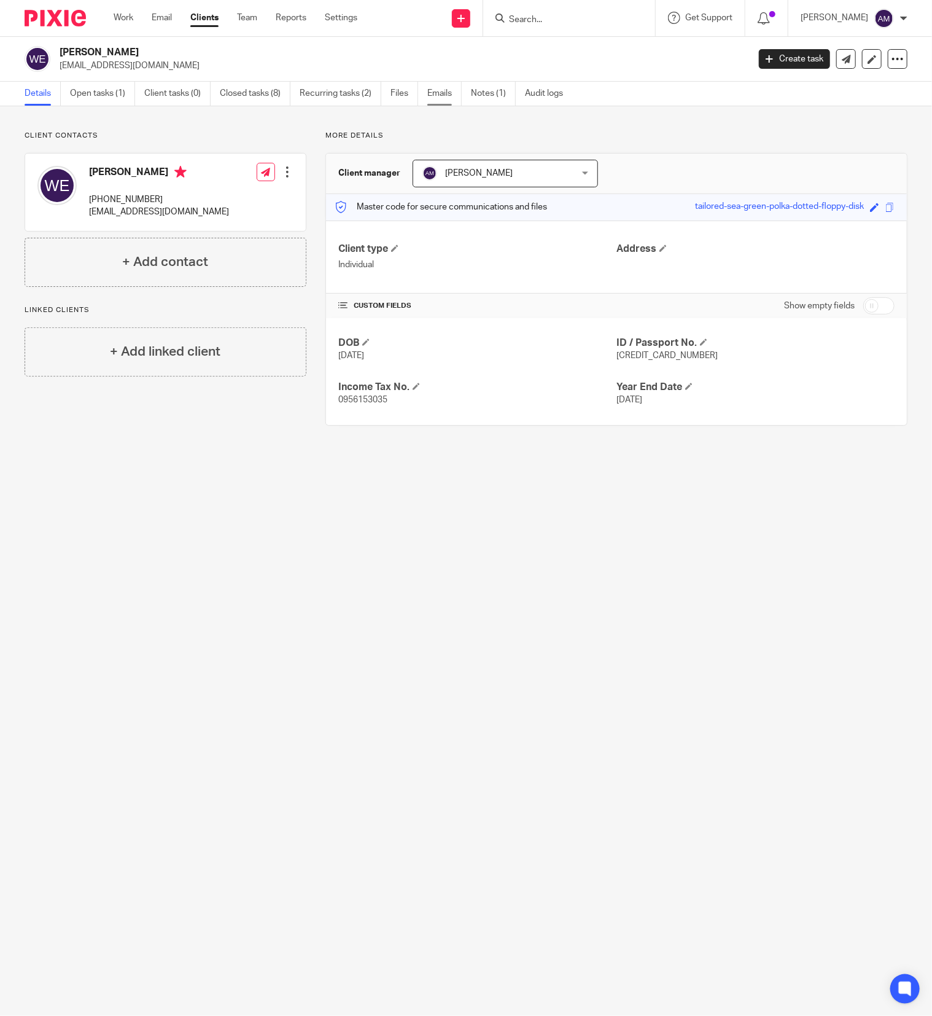
click at [449, 90] on link "Emails" at bounding box center [444, 94] width 34 height 24
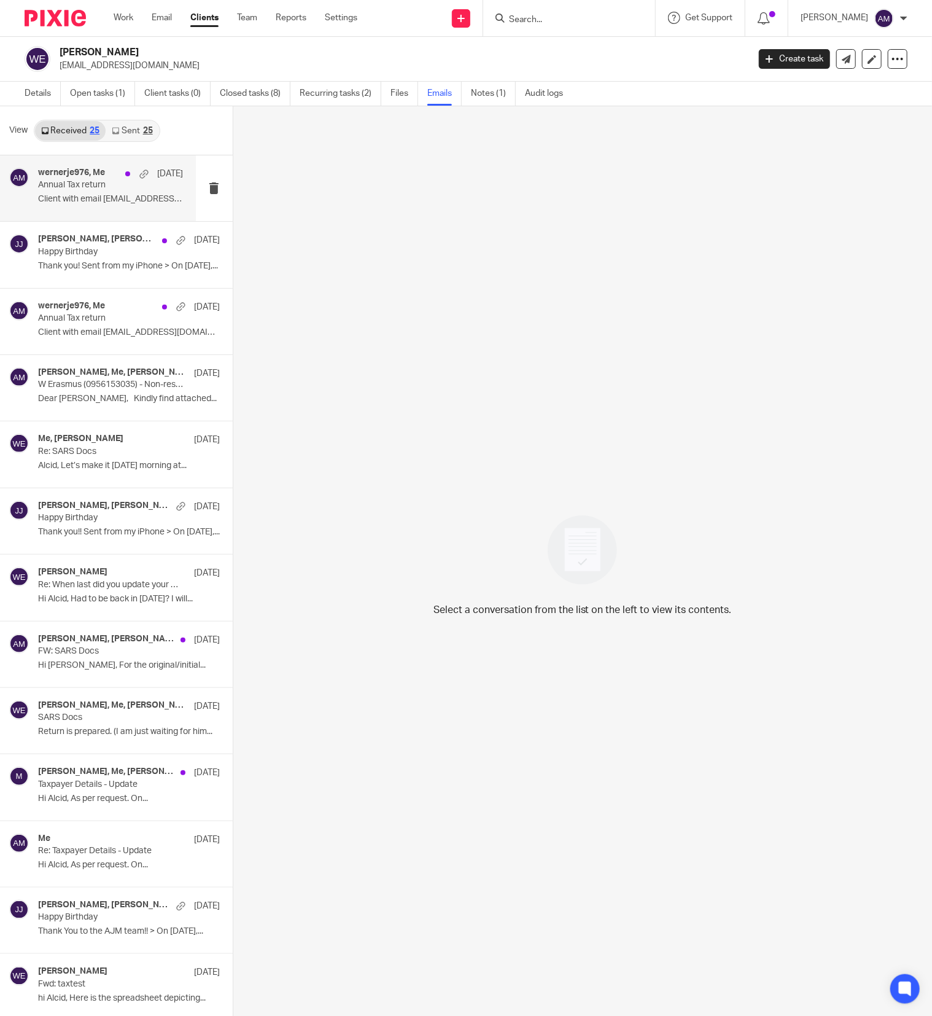
click at [97, 195] on p "Client with email [EMAIL_ADDRESS][DOMAIN_NAME]..." at bounding box center [111, 199] width 146 height 10
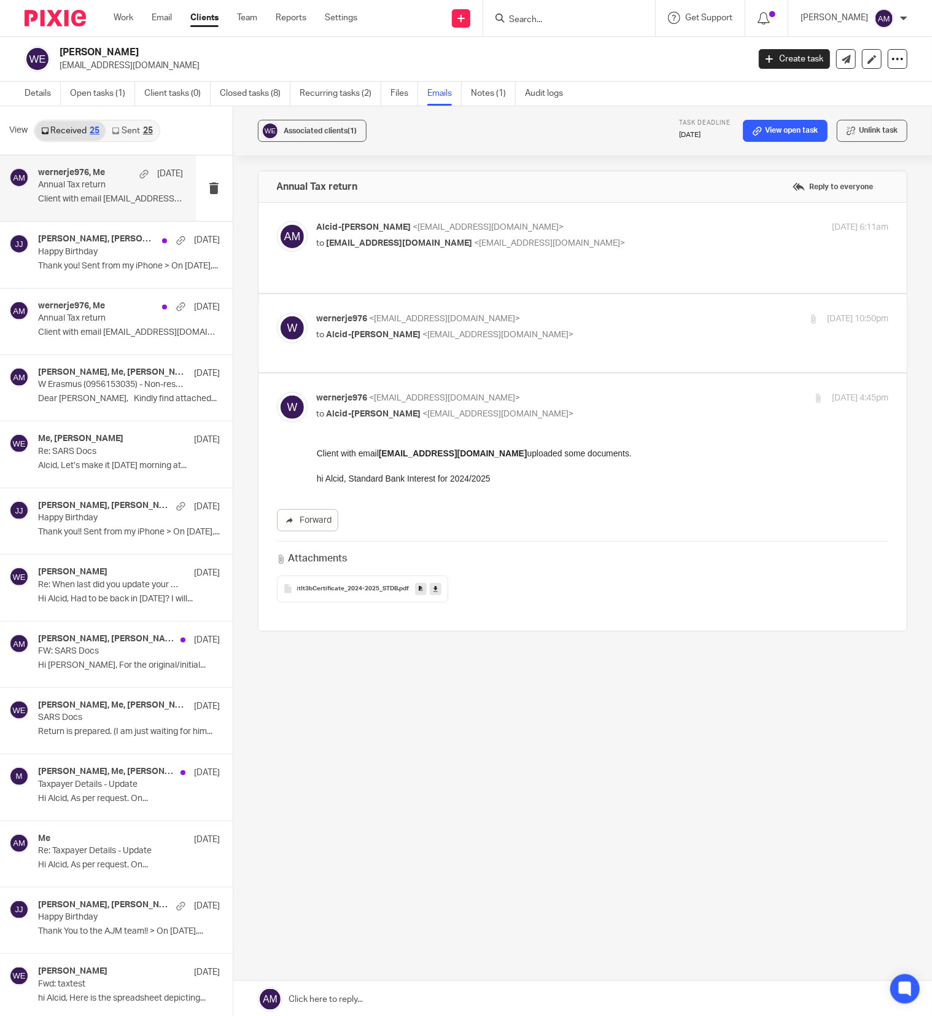
click at [400, 316] on div "wernerje976 <wernerje976@gmail.com> to Alcid-John Martin <aj@ajmfs.co.za>" at bounding box center [507, 327] width 381 height 28
checkbox input "true"
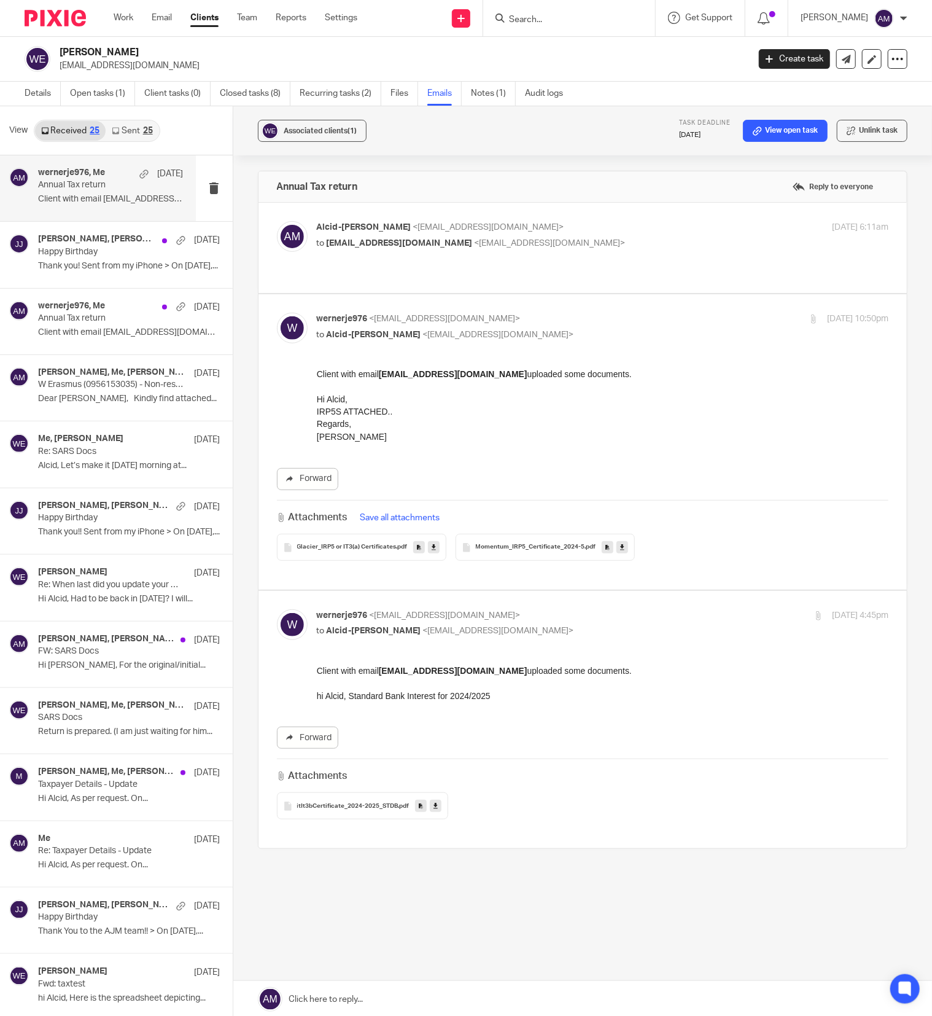
click at [423, 247] on span "[EMAIL_ADDRESS][DOMAIN_NAME]" at bounding box center [400, 243] width 146 height 9
checkbox input "true"
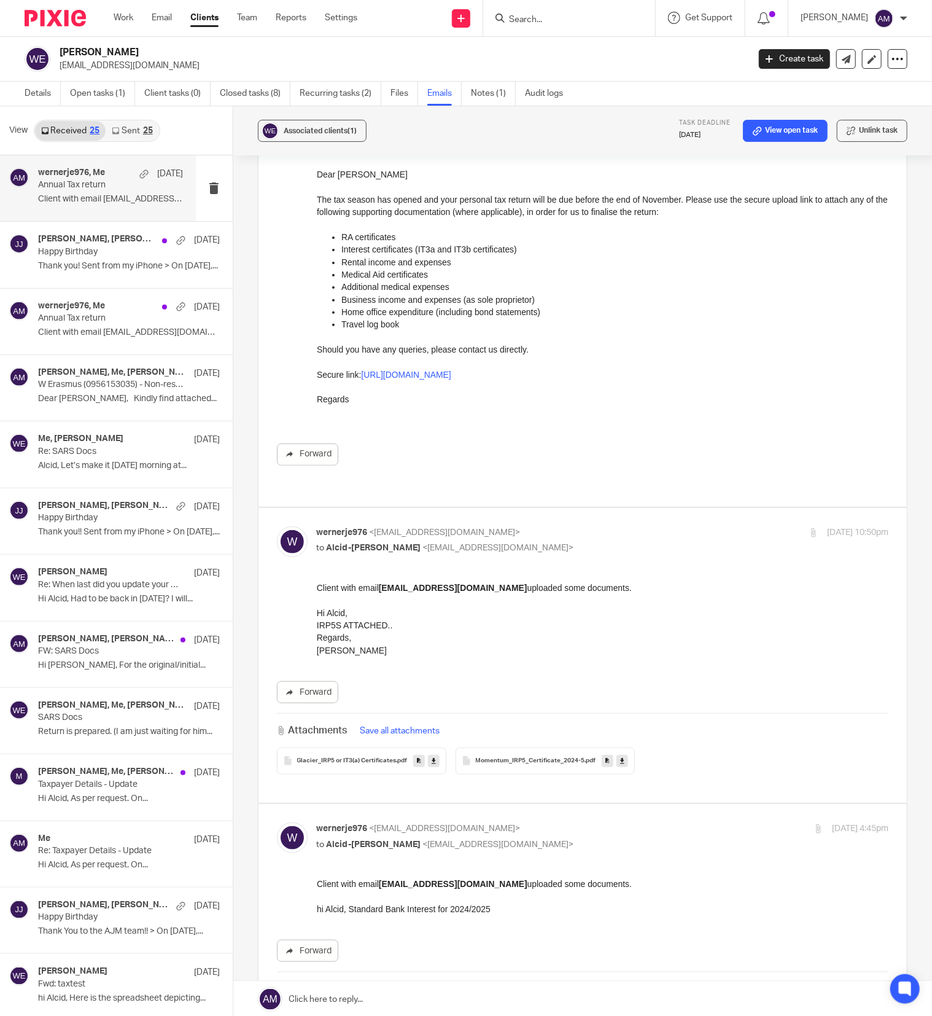
scroll to position [282, 0]
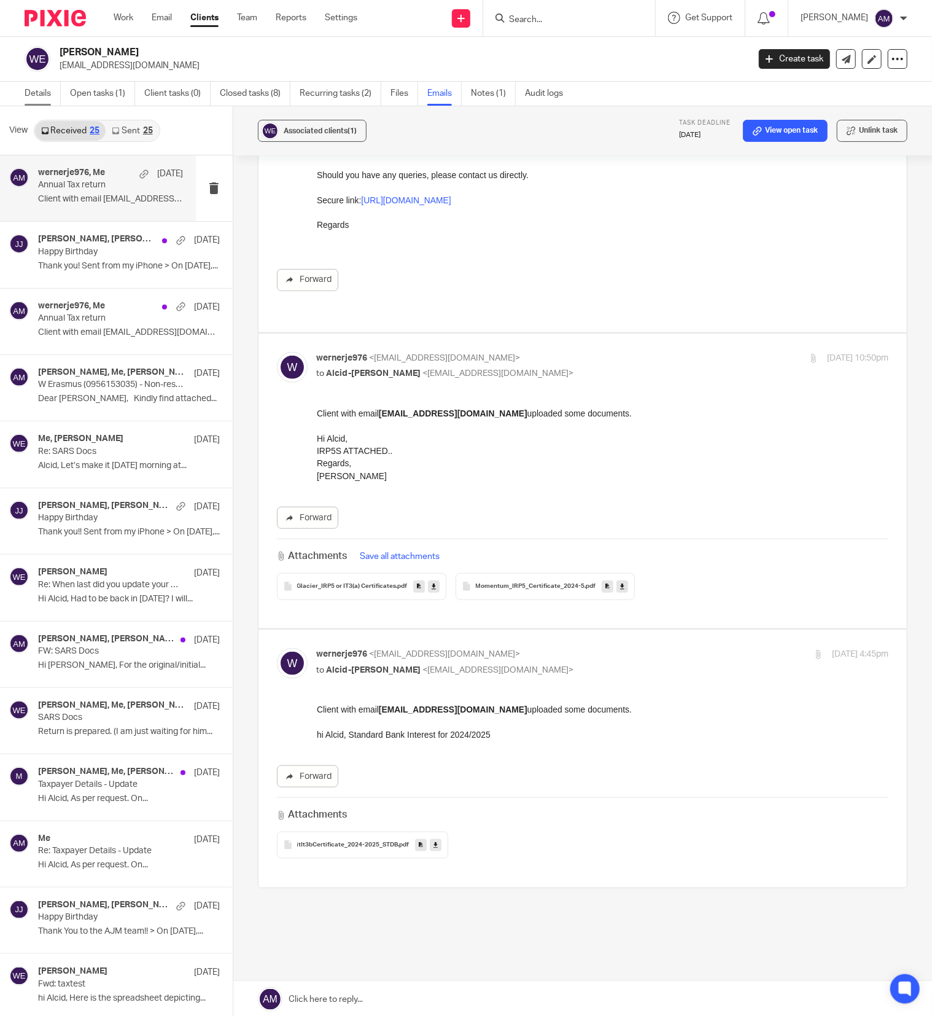
click at [39, 94] on link "Details" at bounding box center [43, 94] width 36 height 24
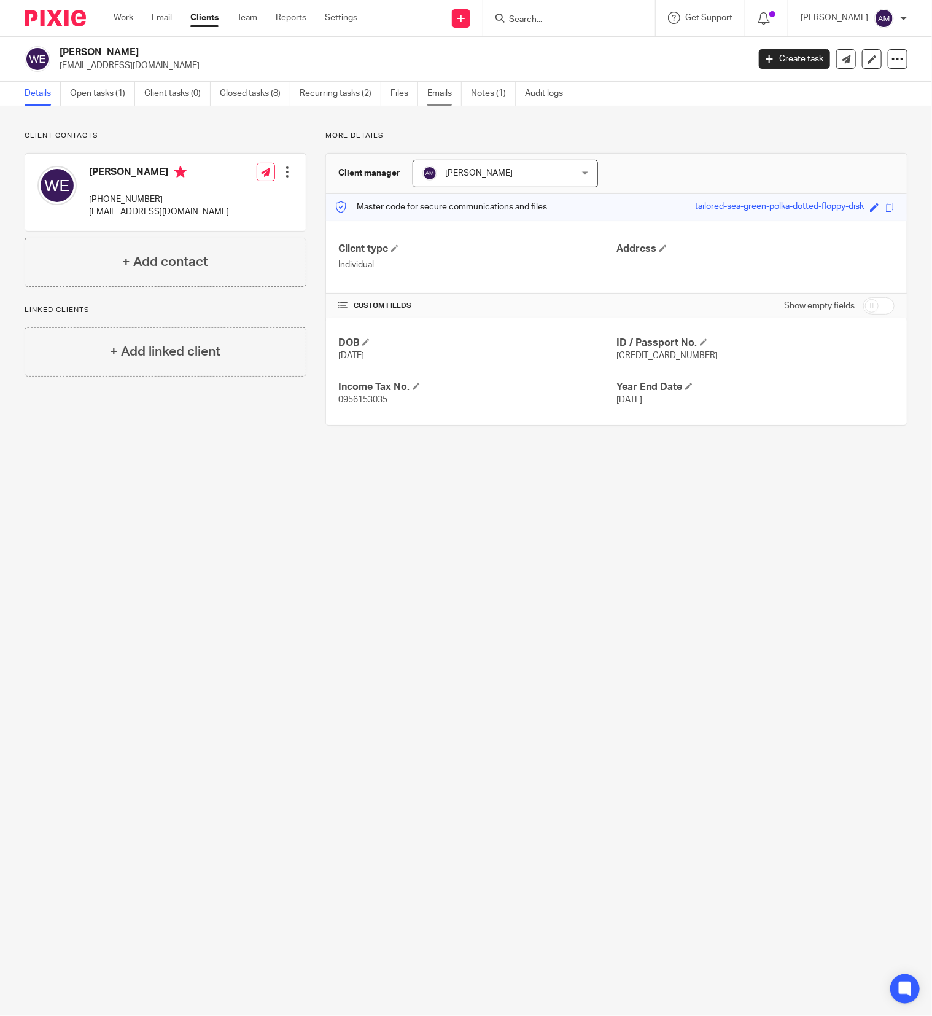
click at [439, 94] on link "Emails" at bounding box center [444, 94] width 34 height 24
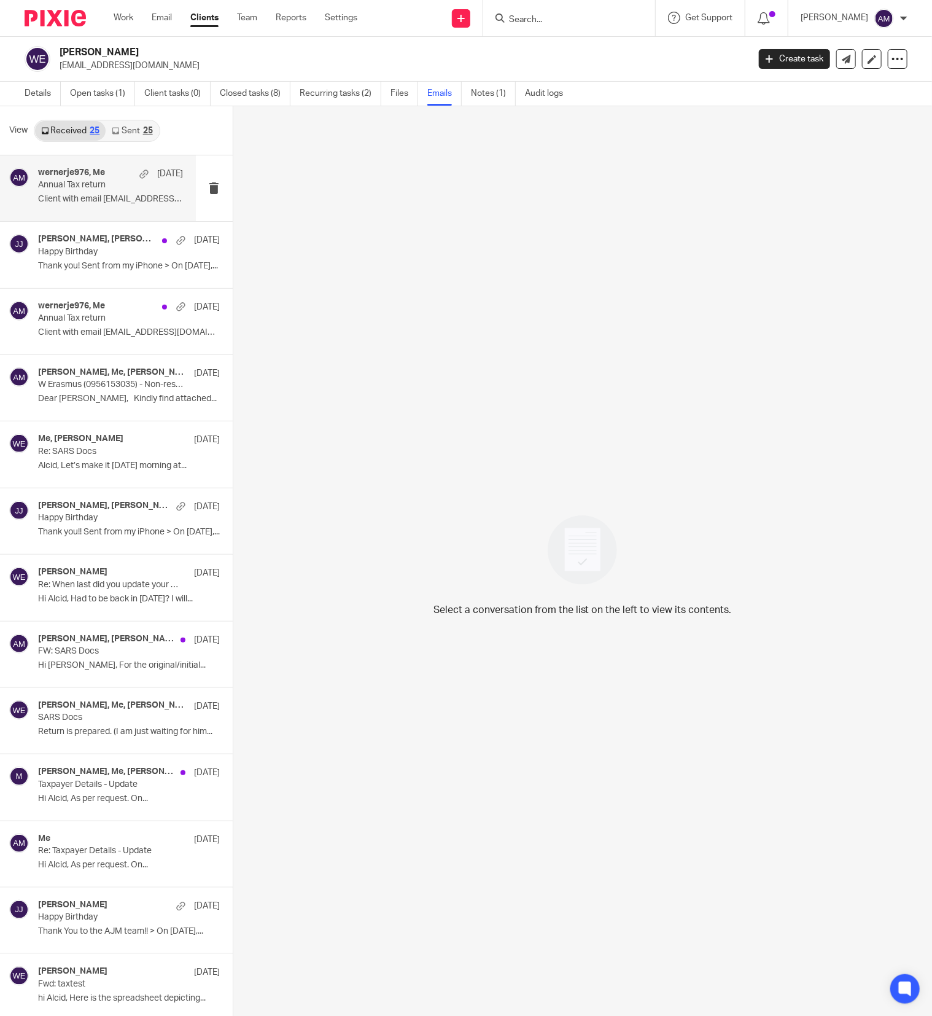
click at [114, 184] on p "Annual Tax return" at bounding box center [96, 185] width 116 height 10
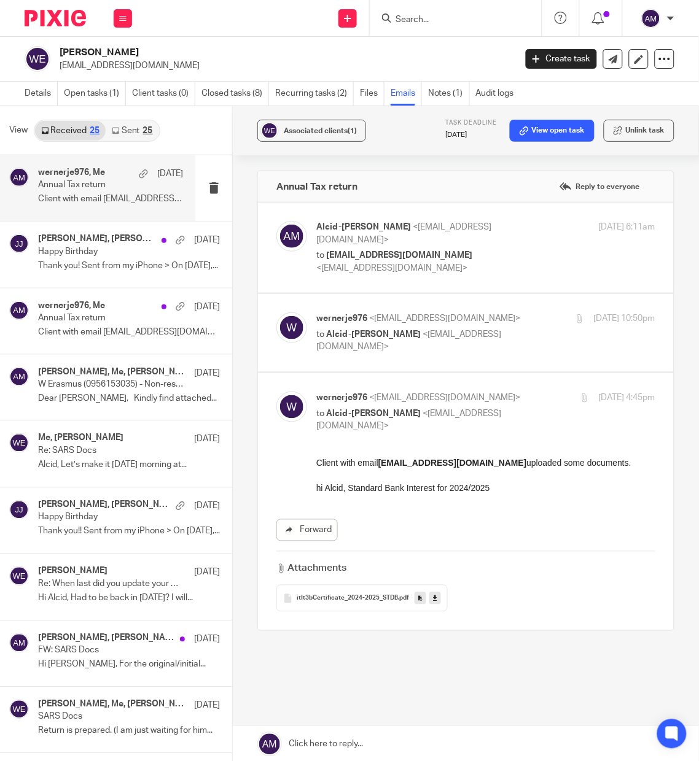
click at [433, 594] on icon at bounding box center [435, 598] width 4 height 9
click at [373, 330] on span "Alcid-John Martin" at bounding box center [373, 334] width 95 height 9
checkbox input "true"
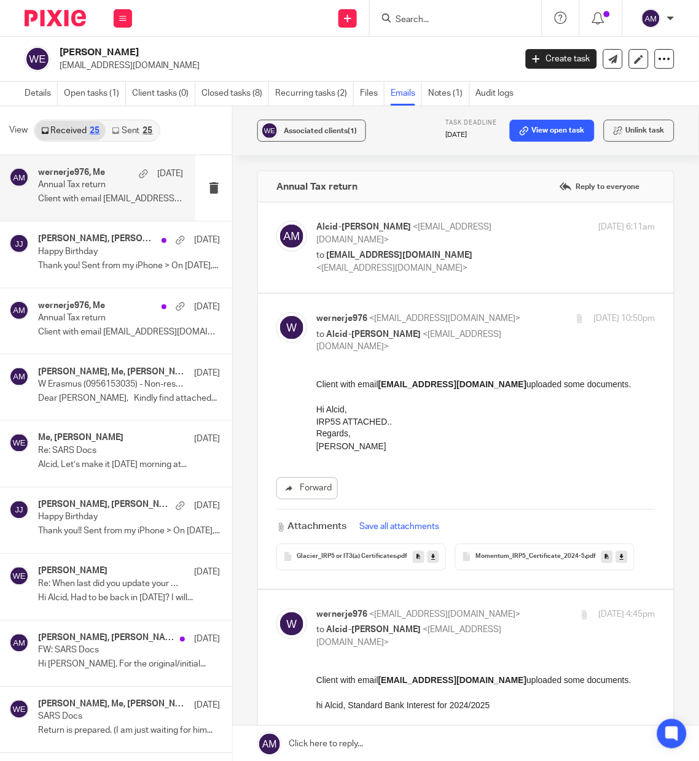
click at [620, 562] on icon at bounding box center [622, 557] width 4 height 9
click at [85, 91] on link "Open tasks (1)" at bounding box center [95, 94] width 62 height 24
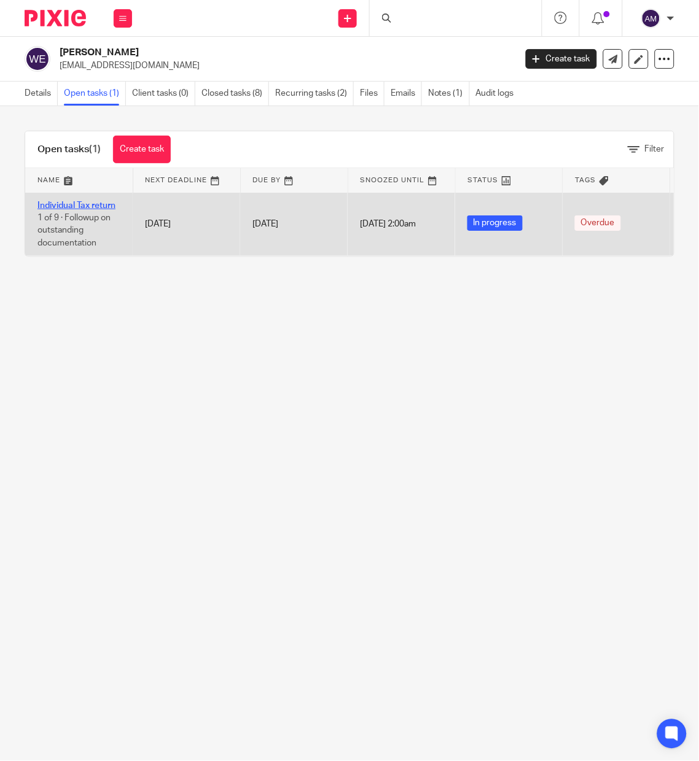
click at [106, 204] on link "Individual Tax return" at bounding box center [76, 205] width 78 height 9
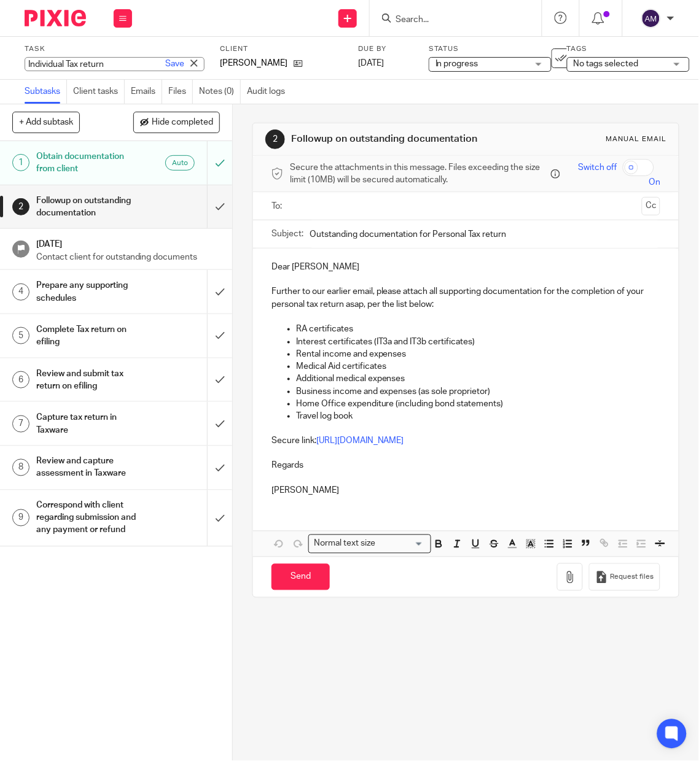
click at [95, 64] on div "Individual Tax return Save Individual Tax return" at bounding box center [115, 64] width 180 height 14
click at [109, 62] on input "Individual Tax return" at bounding box center [115, 64] width 180 height 14
type input "Individual Tax return 2025"
click at [165, 61] on link "Save" at bounding box center [174, 64] width 19 height 12
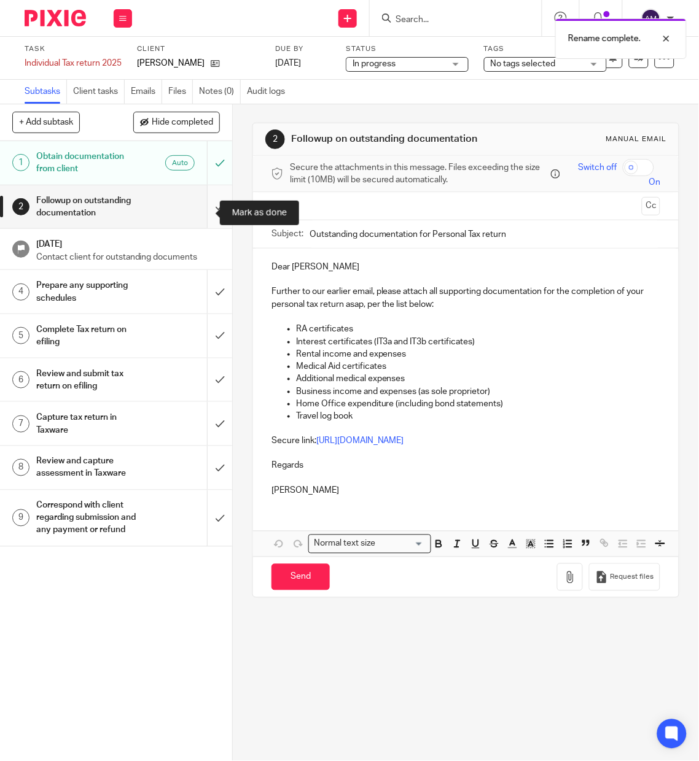
click at [197, 224] on input "submit" at bounding box center [116, 207] width 232 height 44
click at [207, 300] on input "submit" at bounding box center [116, 292] width 232 height 44
click at [201, 358] on input "submit" at bounding box center [116, 336] width 232 height 44
click at [197, 400] on input "submit" at bounding box center [116, 381] width 232 height 44
click at [200, 445] on input "submit" at bounding box center [116, 424] width 232 height 44
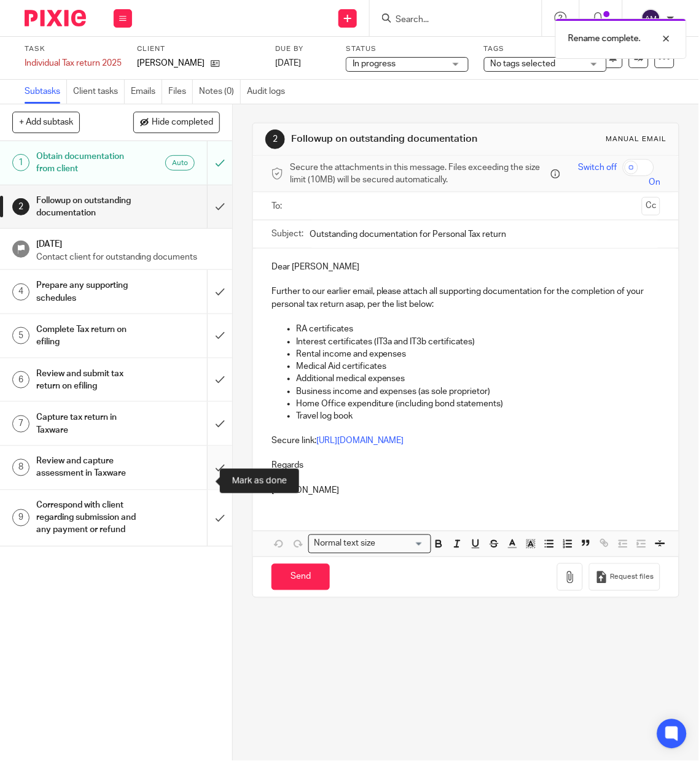
click at [202, 482] on input "submit" at bounding box center [116, 468] width 232 height 44
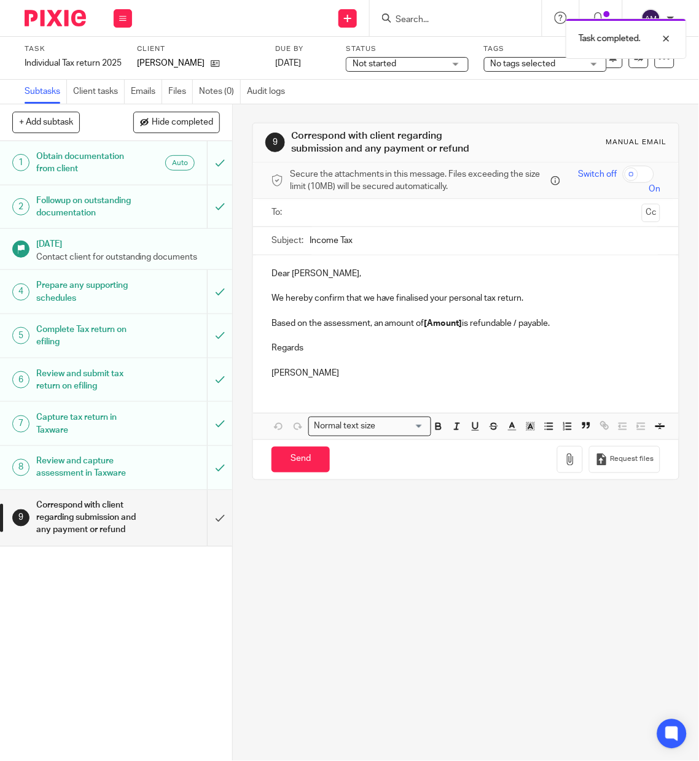
click at [399, 216] on input "text" at bounding box center [465, 213] width 343 height 14
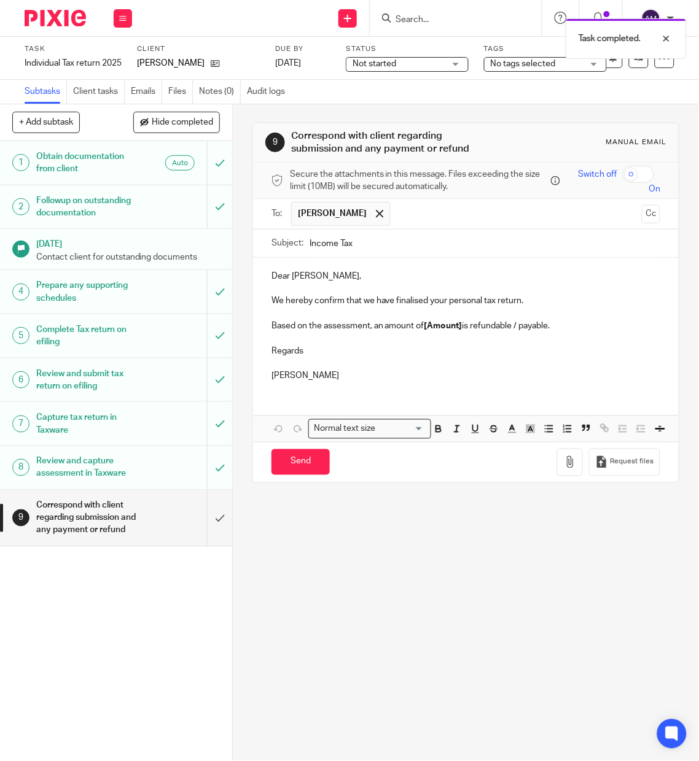
click at [403, 247] on input "Income Tax" at bounding box center [485, 244] width 351 height 28
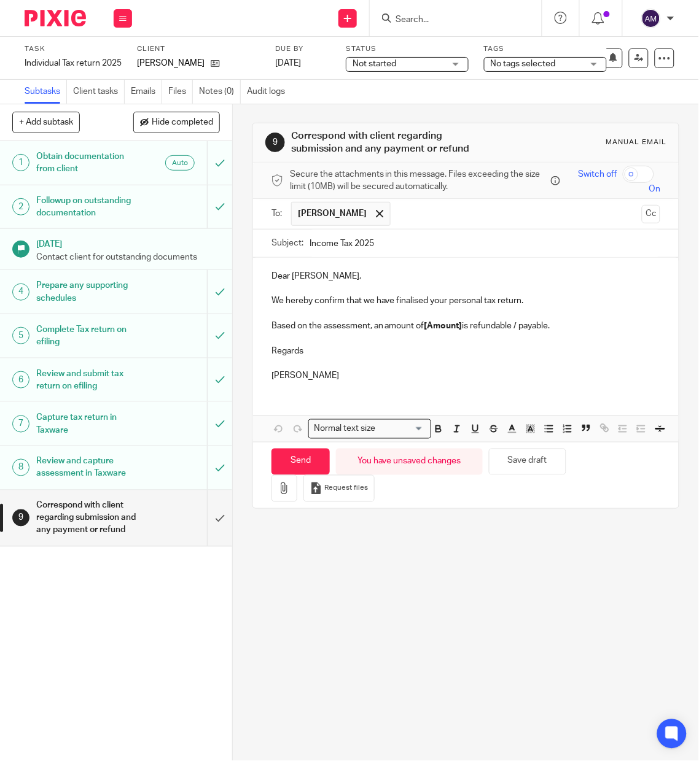
type input "Income Tax 2025"
drag, startPoint x: 422, startPoint y: 327, endPoint x: 461, endPoint y: 327, distance: 39.3
click at [461, 327] on strong "[Amount]" at bounding box center [443, 326] width 38 height 9
drag, startPoint x: 515, startPoint y: 326, endPoint x: 550, endPoint y: 329, distance: 35.1
click at [550, 329] on p "Based on the assessment, an amount of R6,086.35 is refundable / payable." at bounding box center [465, 326] width 389 height 12
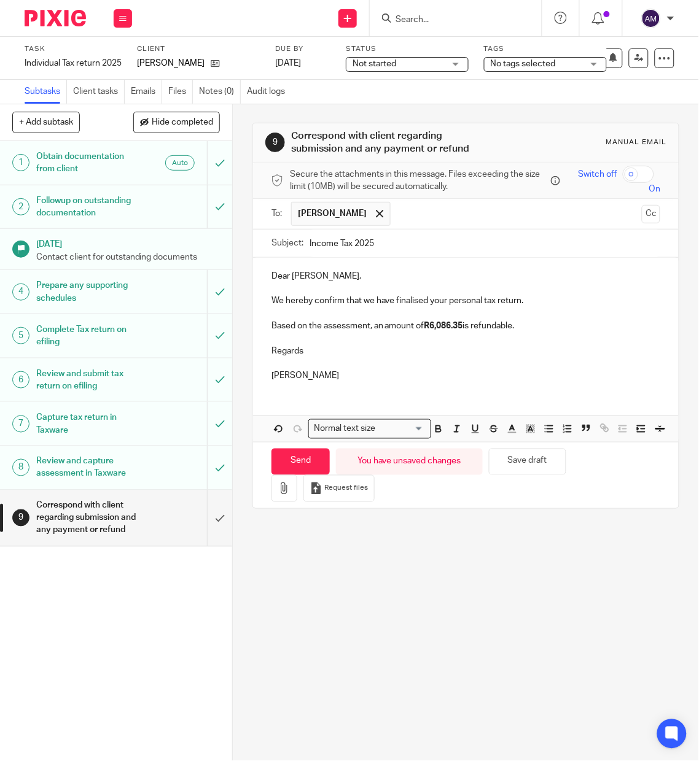
click at [271, 297] on p "We hereby confirm that we have finalised your personal tax return." at bounding box center [465, 301] width 389 height 12
click at [271, 290] on p at bounding box center [465, 288] width 389 height 12
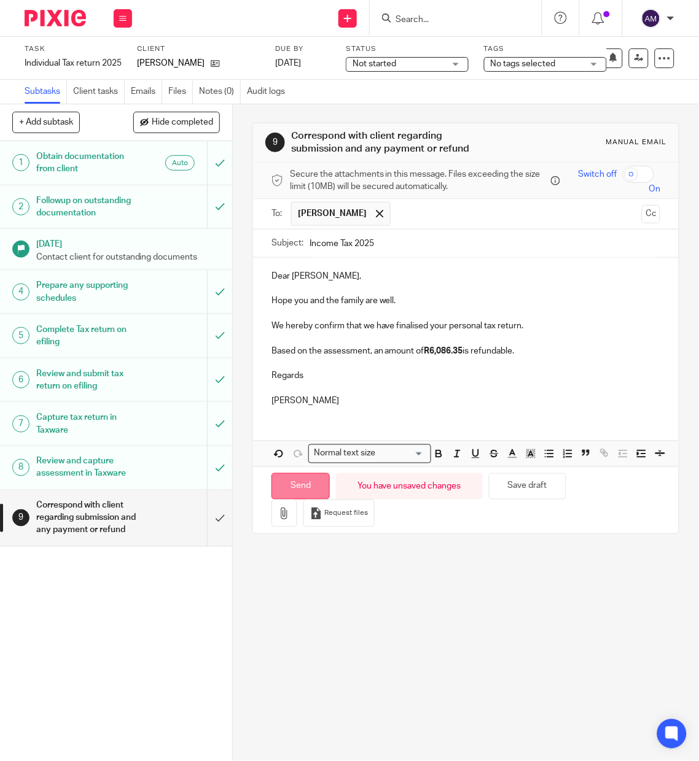
click at [290, 500] on input "Send" at bounding box center [300, 486] width 58 height 26
type input "Sent"
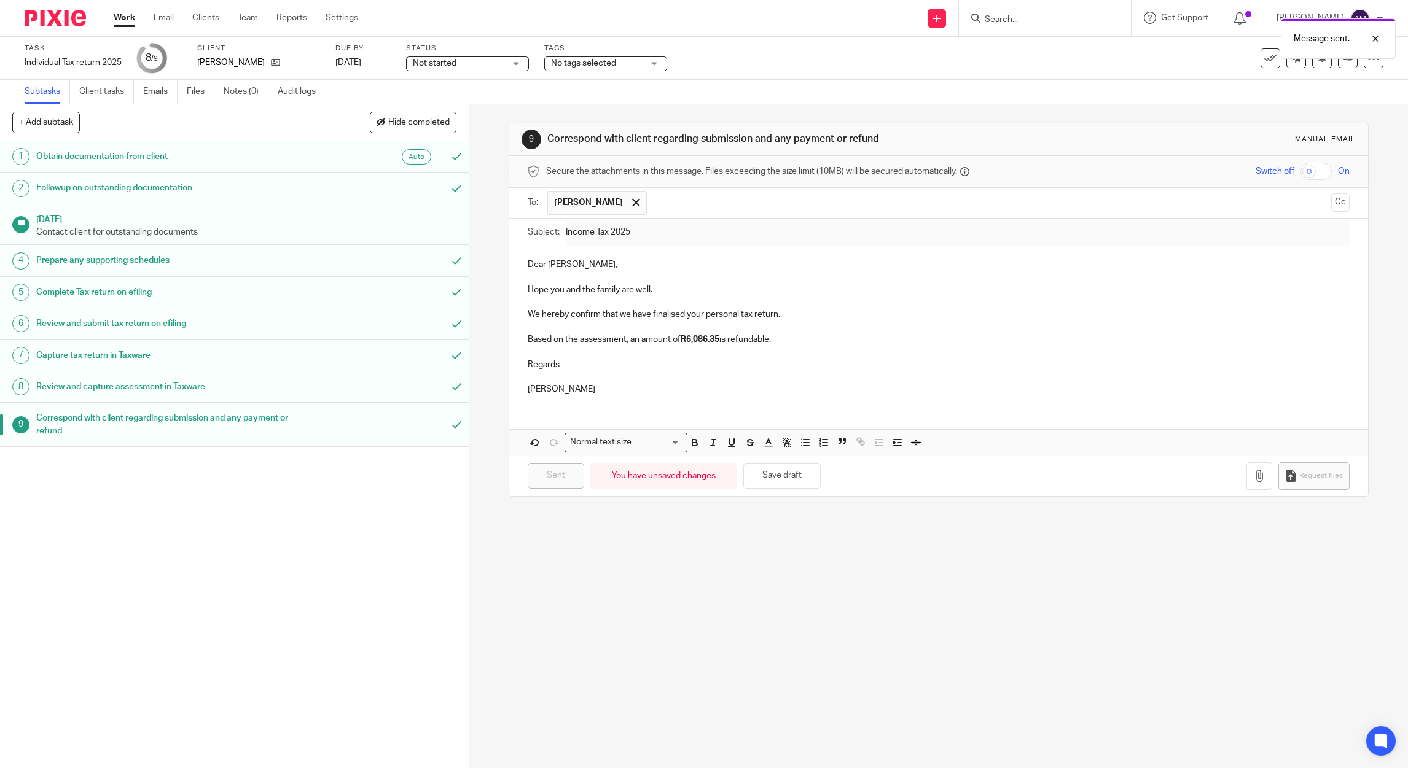
click at [698, 14] on div "Message sent." at bounding box center [1049, 35] width 691 height 47
click at [698, 12] on form at bounding box center [1048, 17] width 131 height 15
click at [698, 18] on input "Search" at bounding box center [1038, 20] width 111 height 11
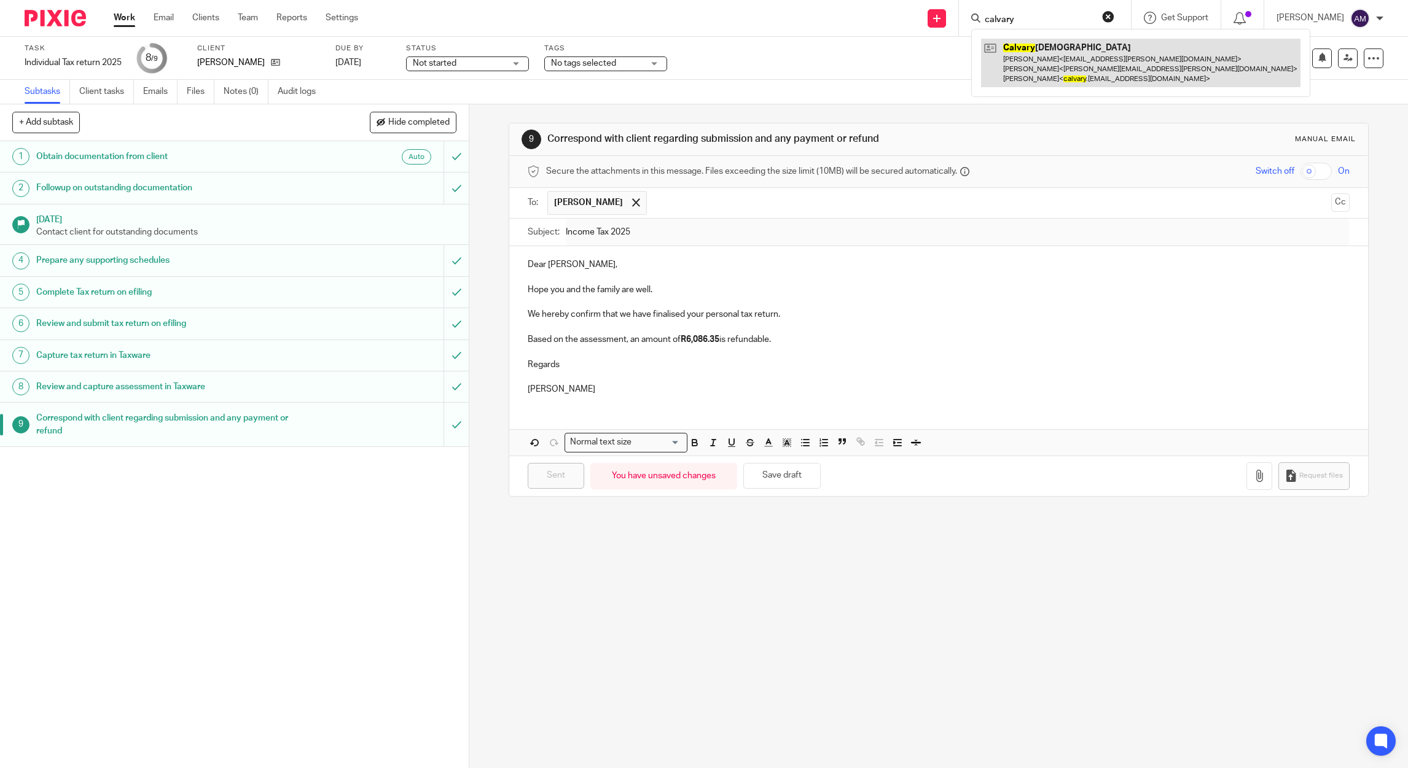
type input "calvary"
click at [698, 63] on link at bounding box center [1140, 63] width 319 height 49
